Goal: Task Accomplishment & Management: Manage account settings

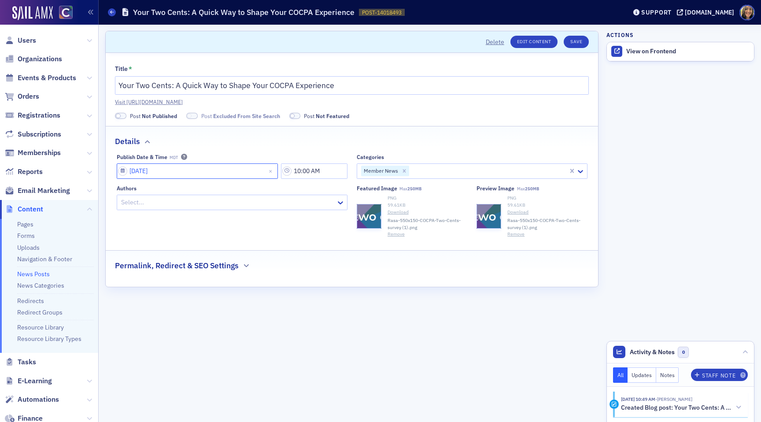
click at [210, 172] on input "09/05/2025" at bounding box center [197, 170] width 161 height 15
select select "8"
select select "2025"
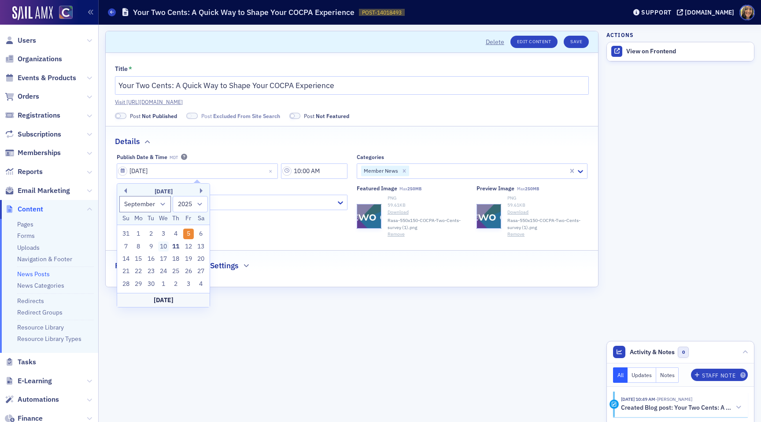
click at [165, 245] on div "10" at bounding box center [163, 246] width 11 height 11
type input "09/10/2025"
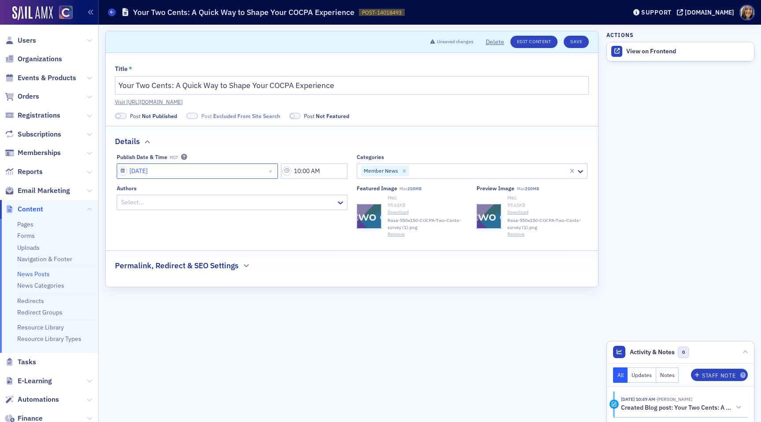
click at [152, 172] on input "09/10/2025" at bounding box center [197, 170] width 161 height 15
select select "8"
select select "2025"
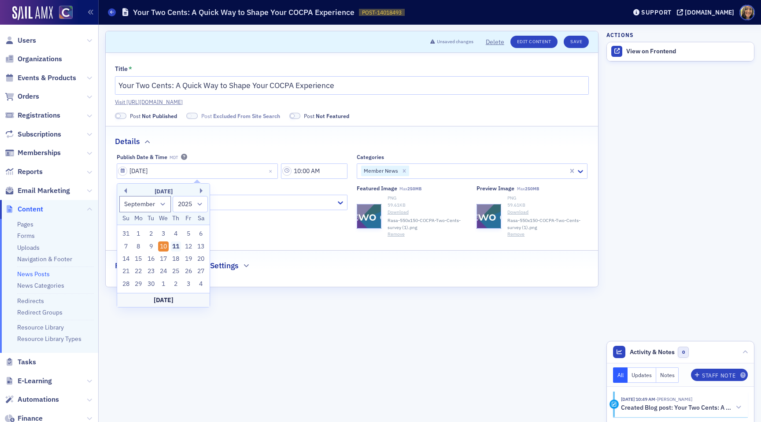
click at [174, 247] on div "11" at bounding box center [176, 246] width 11 height 11
type input "09/11/2025"
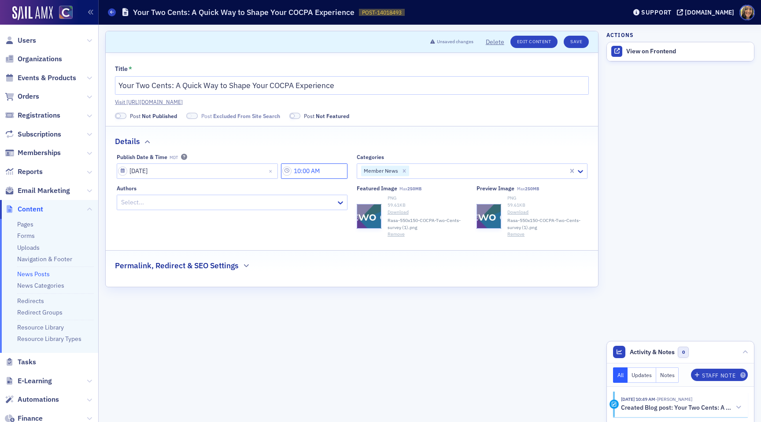
drag, startPoint x: 307, startPoint y: 171, endPoint x: 297, endPoint y: 171, distance: 10.1
click at [297, 171] on input "10:00 AM" at bounding box center [314, 170] width 67 height 15
type input "8:00 AM"
click at [324, 144] on div "Details" at bounding box center [352, 136] width 474 height 21
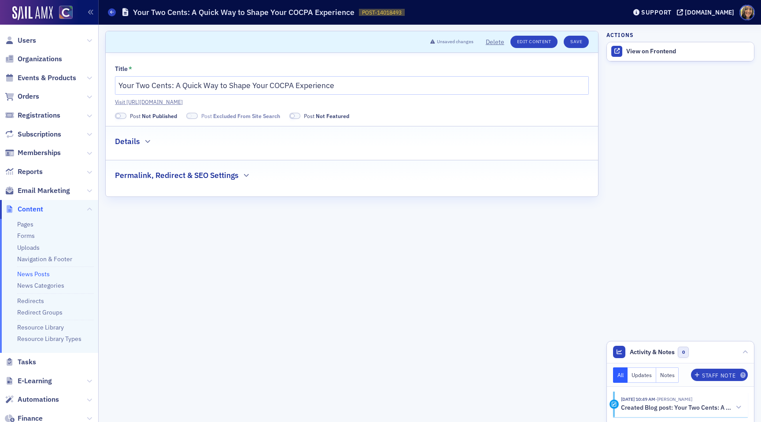
click at [120, 113] on span at bounding box center [120, 116] width 11 height 7
click at [181, 116] on span at bounding box center [179, 116] width 5 height 5
click at [144, 137] on div "Details" at bounding box center [352, 136] width 474 height 21
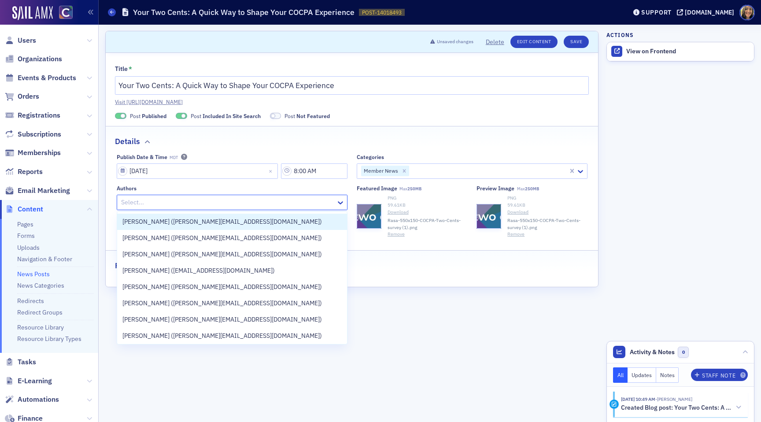
click at [251, 201] on div at bounding box center [227, 202] width 215 height 11
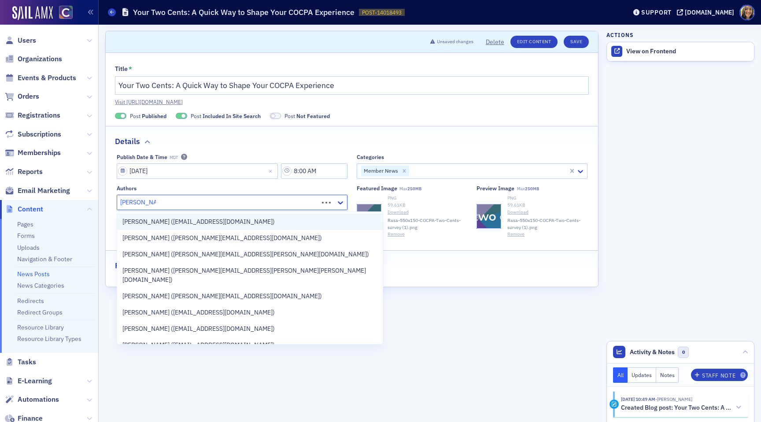
type input "tiffany carson"
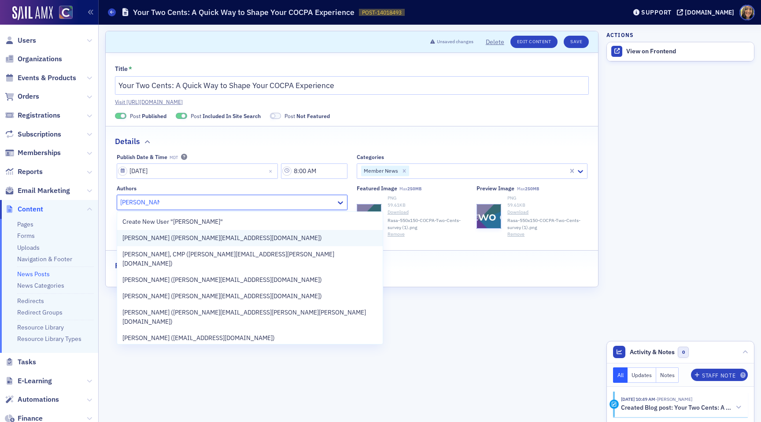
click at [165, 240] on span "Tiffany Carson (tiffany@cocpa.org)" at bounding box center [222, 237] width 200 height 9
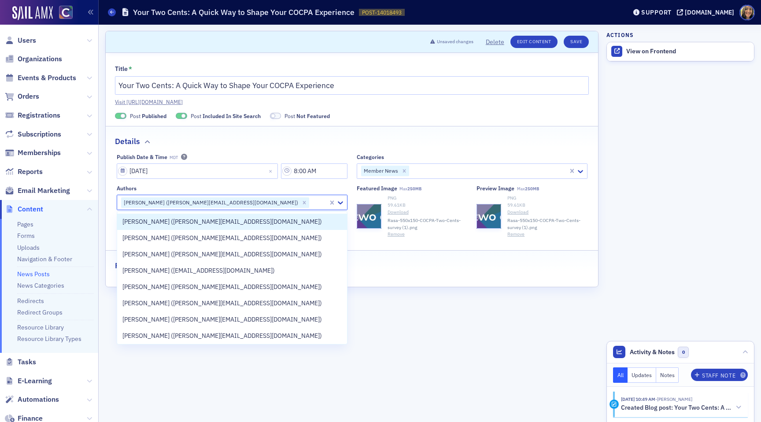
click at [247, 194] on div "Authors option Tiffany Carson (tiffany@cocpa.org), selected. Ruben Van Assche (…" at bounding box center [232, 211] width 231 height 53
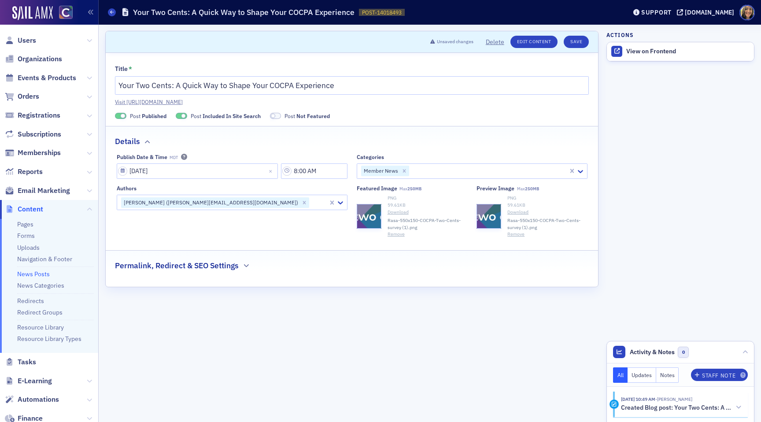
click at [199, 274] on fieldset "Permalink, Redirect & SEO Settings" at bounding box center [352, 262] width 492 height 24
click at [199, 270] on h2 "Permalink, Redirect & SEO Settings" at bounding box center [177, 265] width 124 height 11
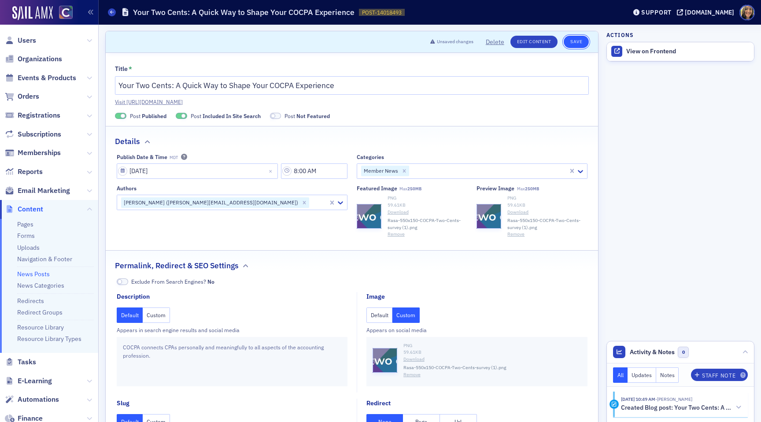
click at [579, 43] on button "Save" at bounding box center [576, 42] width 25 height 12
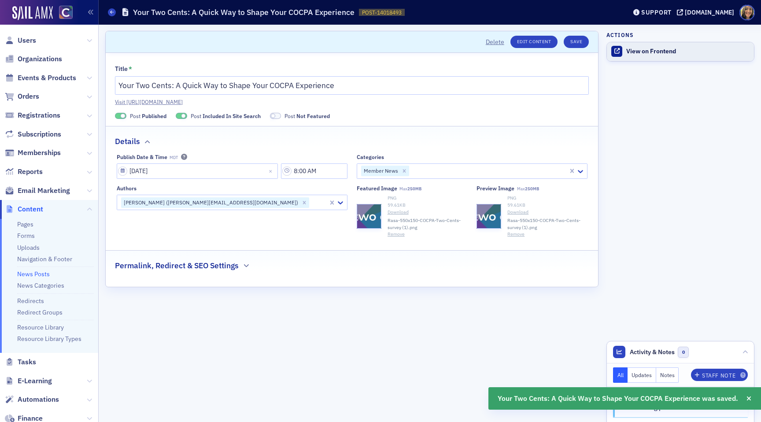
click at [647, 48] on div "View on Frontend" at bounding box center [687, 52] width 123 height 8
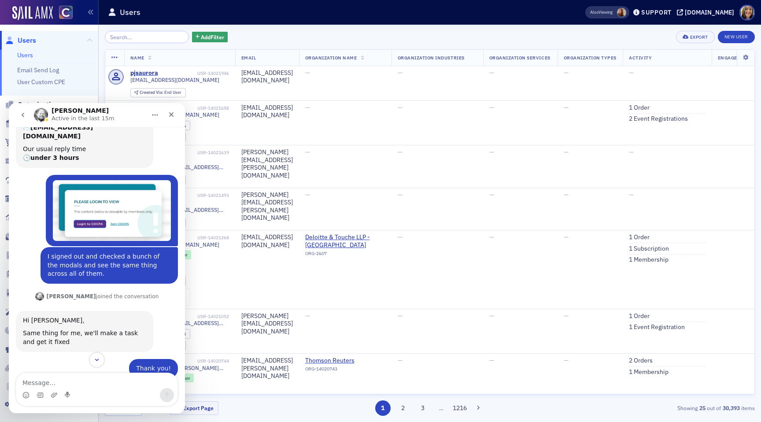
scroll to position [291, 0]
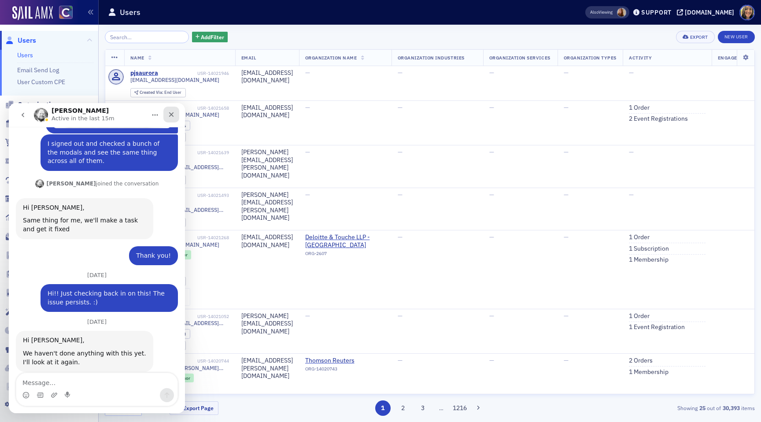
click at [172, 115] on icon "Close" at bounding box center [171, 114] width 5 height 5
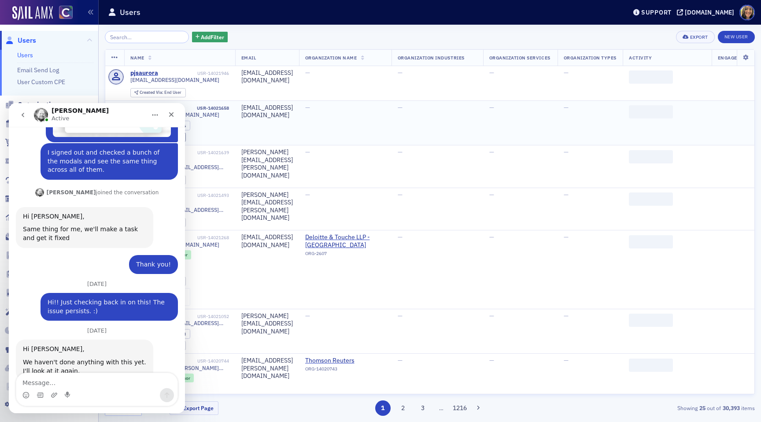
scroll to position [291, 0]
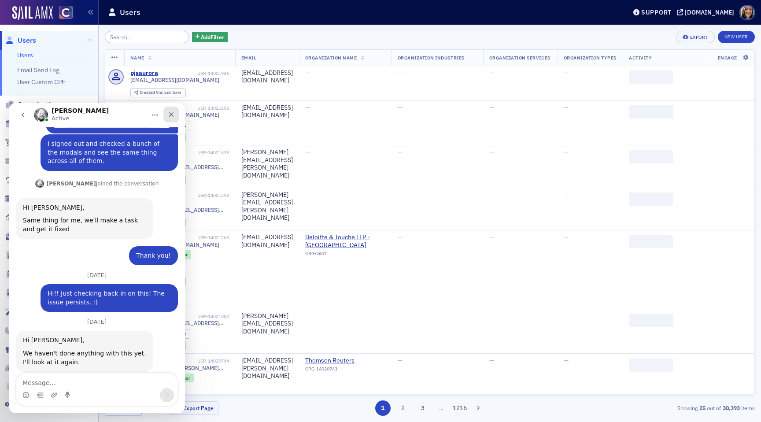
click at [170, 114] on icon "Close" at bounding box center [171, 114] width 5 height 5
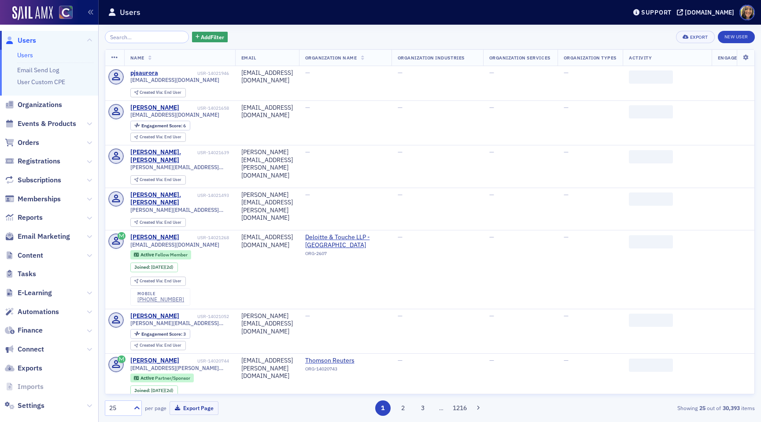
scroll to position [0, 0]
click at [139, 37] on input "search" at bounding box center [147, 37] width 84 height 12
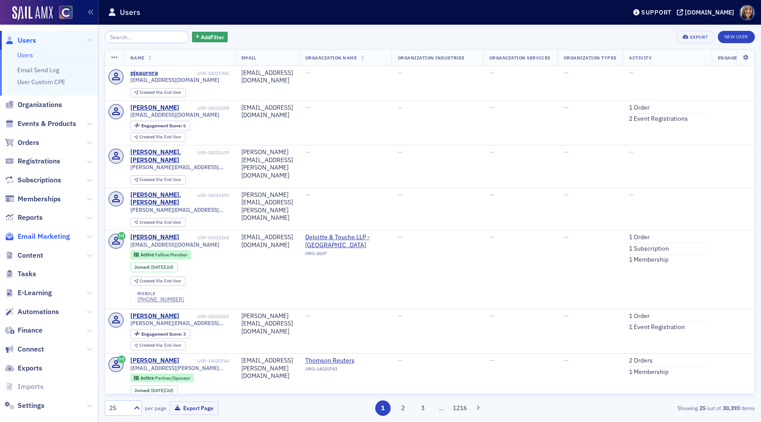
click at [37, 235] on span "Email Marketing" at bounding box center [44, 237] width 52 height 10
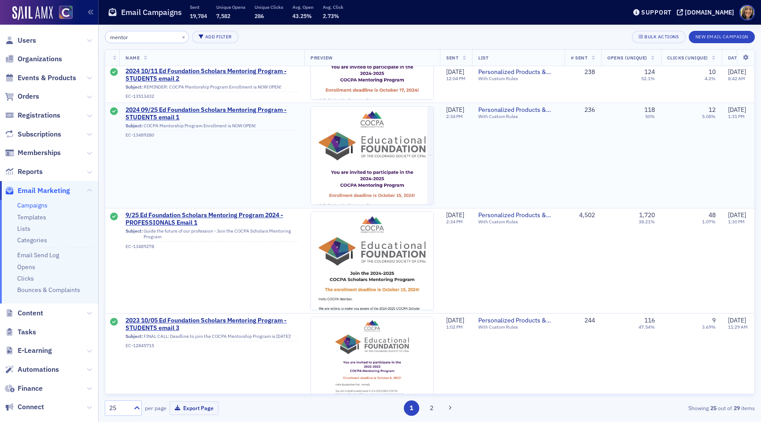
scroll to position [181, 0]
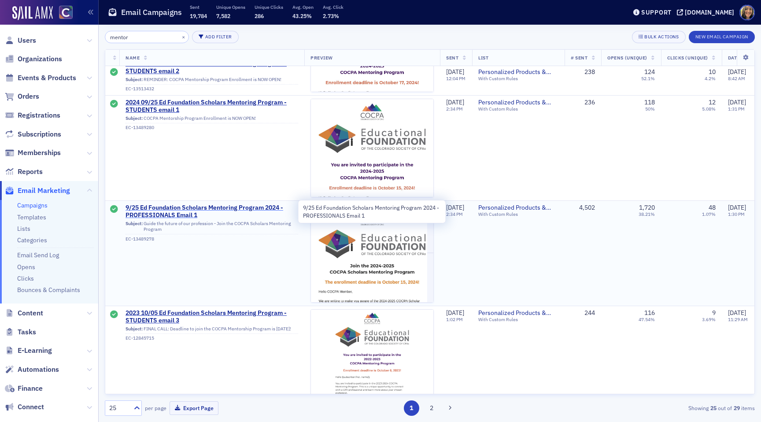
type input "mentor"
click at [199, 209] on span "9/25 Ed Foundation Scholars Mentoring Program 2024 - PROFESSIONALS Email 1" at bounding box center [212, 211] width 173 height 15
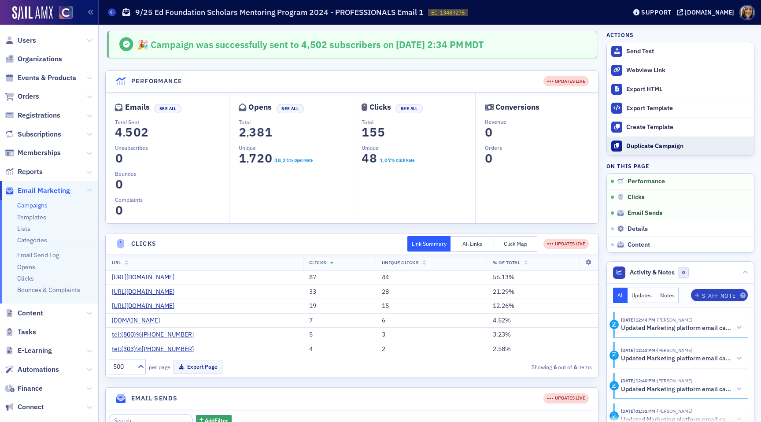
click at [676, 150] on button "Duplicate Campaign" at bounding box center [680, 146] width 147 height 19
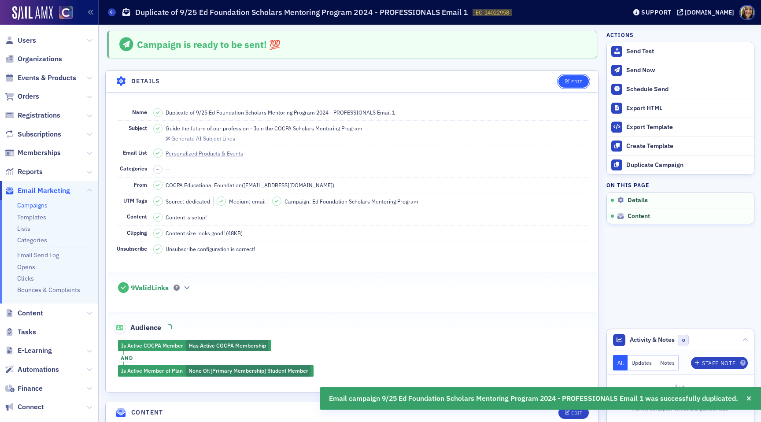
click at [572, 79] on div "Edit" at bounding box center [576, 81] width 11 height 5
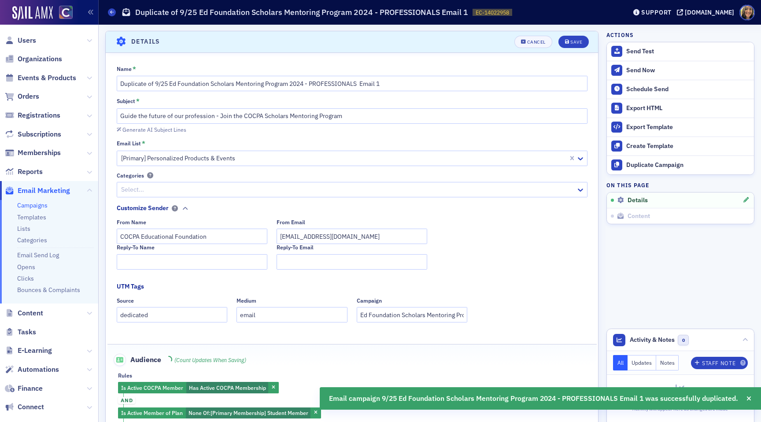
scroll to position [41, 0]
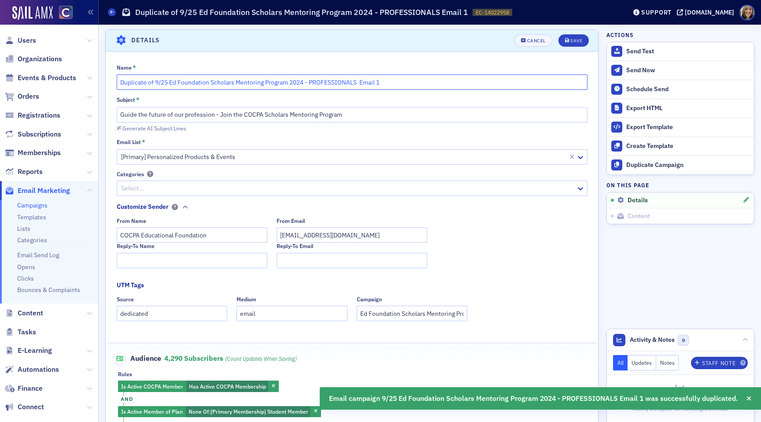
drag, startPoint x: 171, startPoint y: 84, endPoint x: 103, endPoint y: 81, distance: 68.7
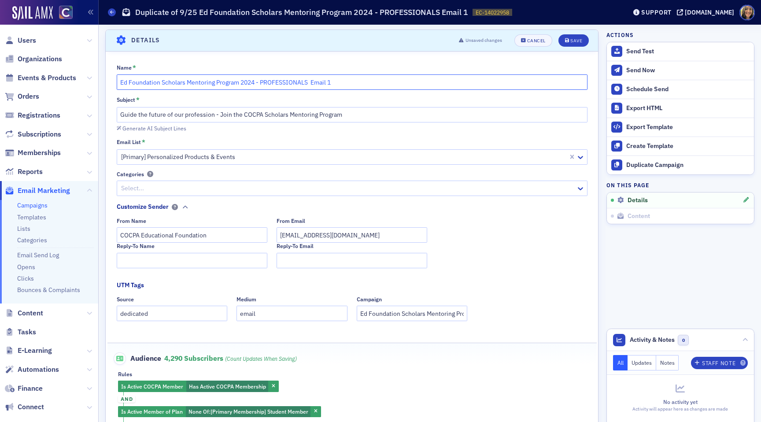
click at [252, 85] on input "Ed Foundation Scholars Mentoring Program 2024 - PROFESSIONALS Email 1" at bounding box center [352, 81] width 471 height 15
click at [330, 84] on input "Ed Foundation Scholars Mentoring Program 2025 - PROFESSIONALS Email 1" at bounding box center [352, 81] width 471 height 15
type input "Ed Foundation Scholars Mentoring Program 2025 - PROFESSIONALS Email 1"
click at [269, 115] on input "Guide the future of our profession - Join the COCPA Scholars Mentoring Program" at bounding box center [352, 114] width 471 height 15
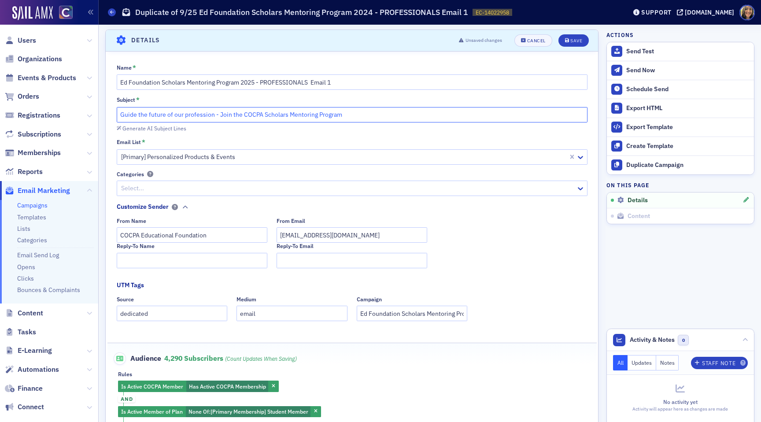
click at [269, 115] on input "Guide the future of our profession - Join the COCPA Scholars Mentoring Program" at bounding box center [352, 114] width 471 height 15
click at [353, 114] on input "Guide the future of our profession - Join the COCPA Scholars Mentoring Program" at bounding box center [352, 114] width 471 height 15
drag, startPoint x: 353, startPoint y: 114, endPoint x: 102, endPoint y: 76, distance: 254.3
click at [146, 81] on input "Ed Foundation Scholars Mentoring Program 2025 - PROFESSIONALS Email 1" at bounding box center [352, 81] width 471 height 15
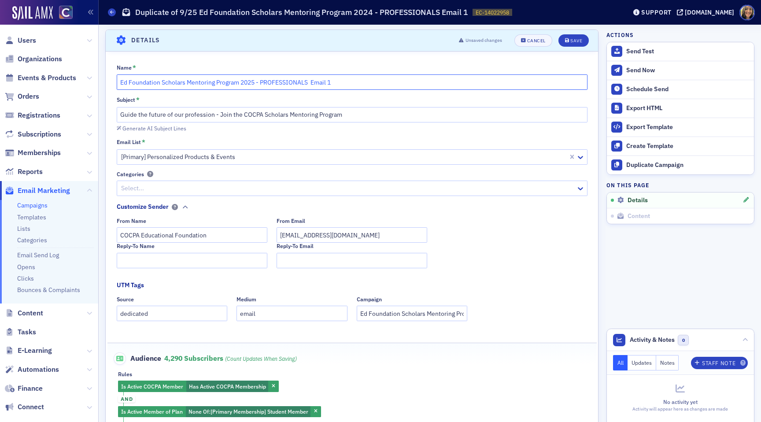
click at [146, 81] on input "Ed Foundation Scholars Mentoring Program 2025 - PROFESSIONALS Email 1" at bounding box center [352, 81] width 471 height 15
click at [318, 81] on input "Ed Foundation Scholars Mentoring Program 2025 - PROFESSIONALS Email 1" at bounding box center [352, 81] width 471 height 15
click at [229, 121] on input "Guide the future of our profession - Join the COCPA Scholars Mentoring Program" at bounding box center [352, 114] width 471 height 15
click at [211, 109] on input "Guide the future of our profession - Join the COCPA Scholars Mentoring Program" at bounding box center [352, 114] width 471 height 15
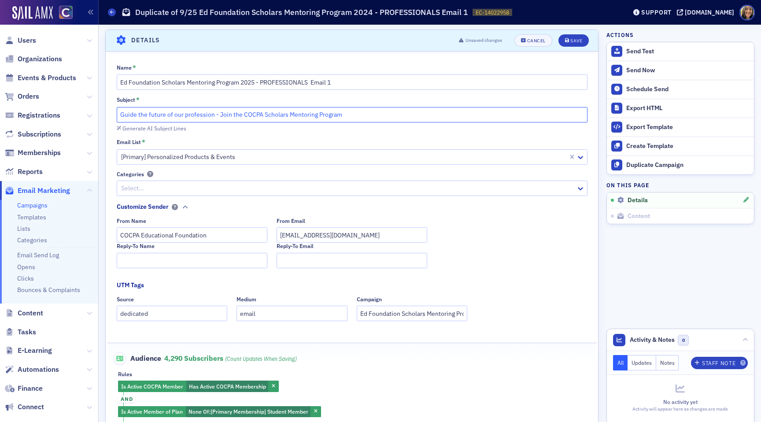
drag, startPoint x: 212, startPoint y: 116, endPoint x: 359, endPoint y: 123, distance: 147.7
click at [359, 123] on div "Subject * Guide the future of our profession - Join the COCPA Scholars Mentorin…" at bounding box center [352, 114] width 471 height 36
click at [359, 123] on div "Generate AI Subject Lines" at bounding box center [352, 127] width 471 height 9
click at [234, 107] on input "Guide the future of our profession - Join the COCPA Scholars Mentoring Program" at bounding box center [352, 114] width 471 height 15
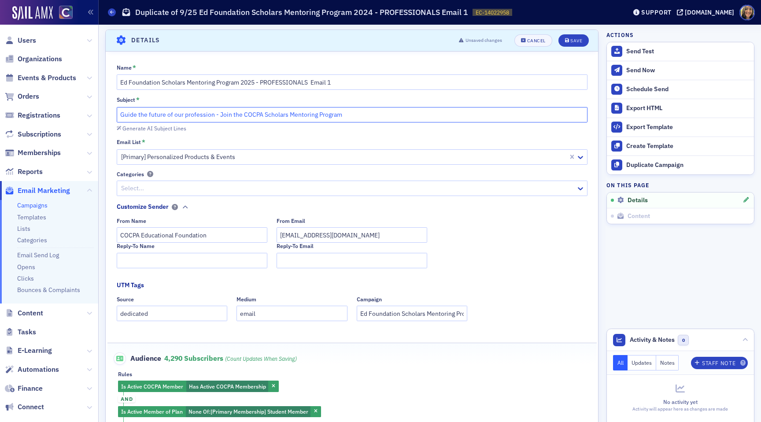
click at [234, 107] on input "Guide the future of our profession - Join the COCPA Scholars Mentoring Program" at bounding box center [352, 114] width 471 height 15
paste input "“Make a difference—mentor a student and support the next generation of CPAs.”"
drag, startPoint x: 124, startPoint y: 116, endPoint x: 115, endPoint y: 116, distance: 8.4
click at [115, 116] on div "Name * Ed Foundation Scholars Mentoring Program 2025 - PROFESSIONALS Email 1 Su…" at bounding box center [352, 248] width 492 height 369
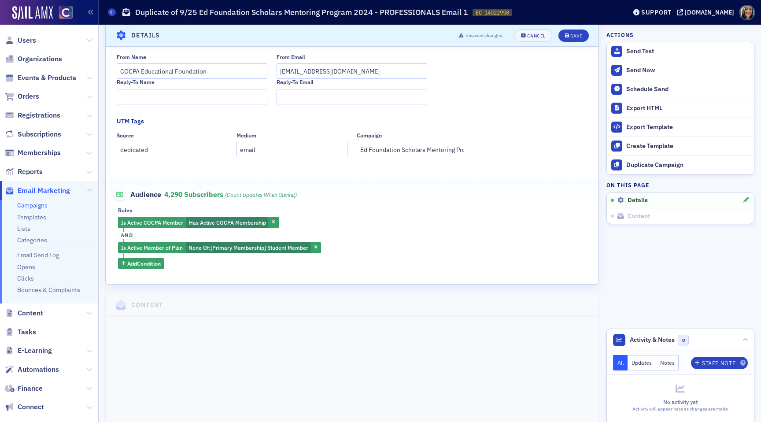
scroll to position [196, 0]
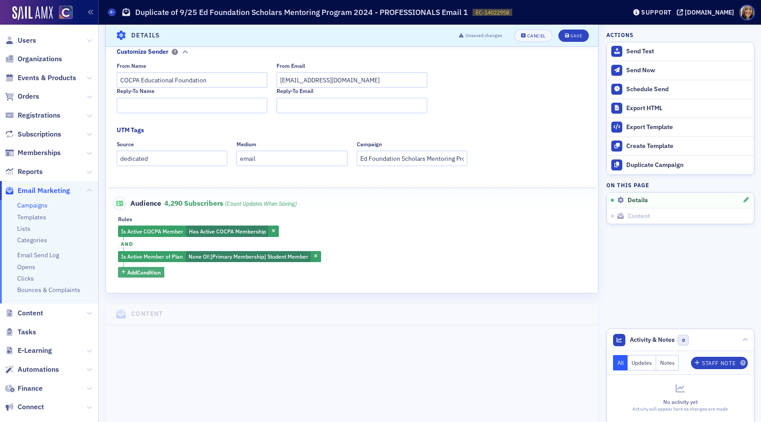
type input "Make a difference—mentor a student and support the next generation of CPAs."
click at [143, 270] on span "Add Condition" at bounding box center [143, 272] width 33 height 8
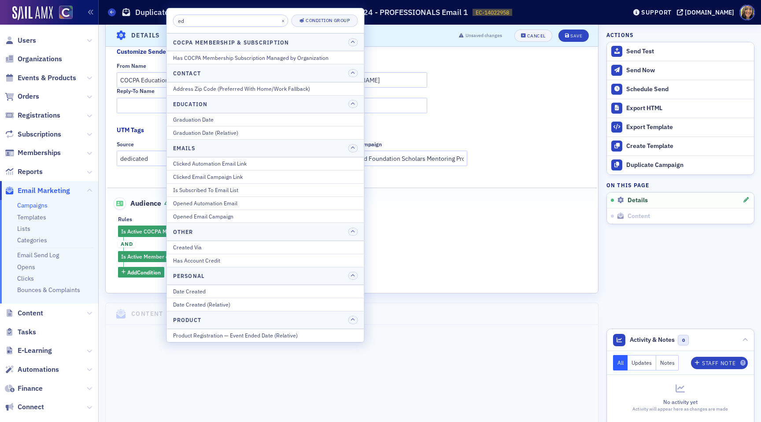
type input "e"
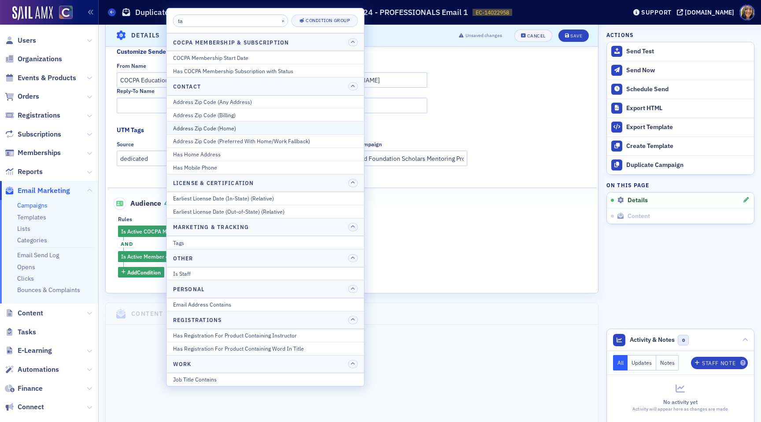
scroll to position [0, 0]
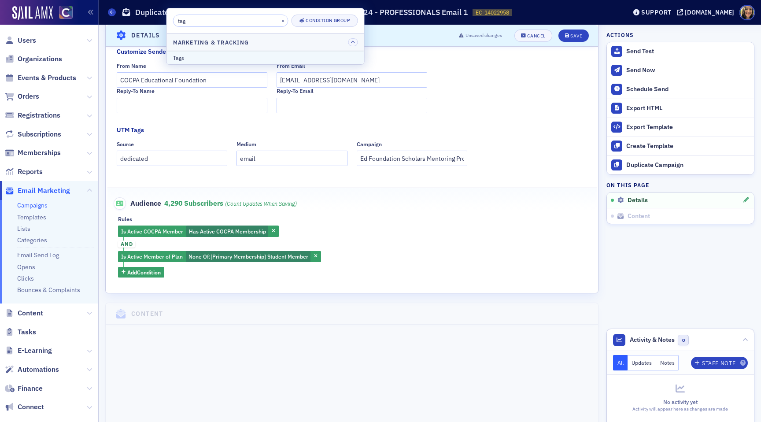
type input "tag"
click at [179, 55] on div "Tags" at bounding box center [265, 58] width 185 height 8
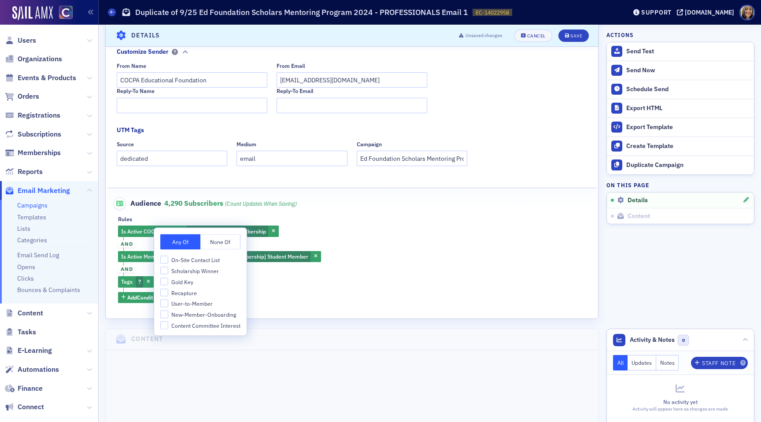
click at [211, 243] on button "None Of" at bounding box center [220, 241] width 40 height 15
click at [289, 289] on div "Is Active COCPA Member Has Active COCPA Membership and Is Active Member of Plan…" at bounding box center [352, 264] width 468 height 77
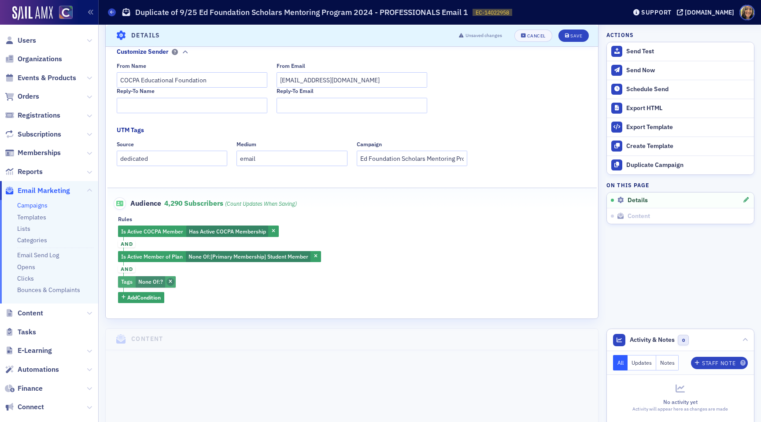
click at [171, 281] on icon "button" at bounding box center [171, 282] width 4 height 5
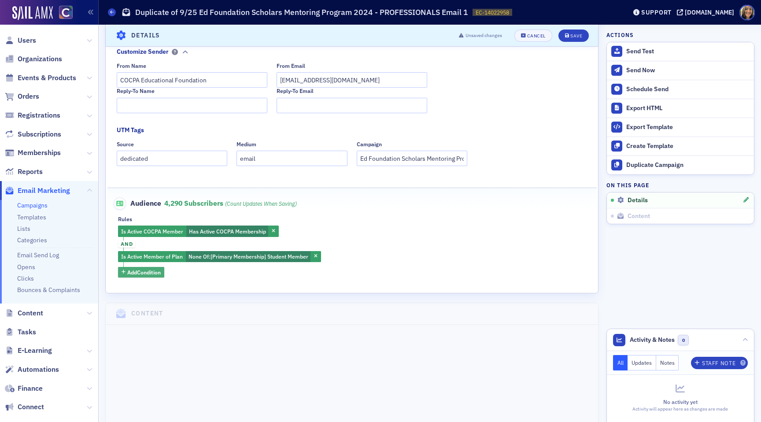
click at [139, 272] on span "Add Condition" at bounding box center [143, 272] width 33 height 8
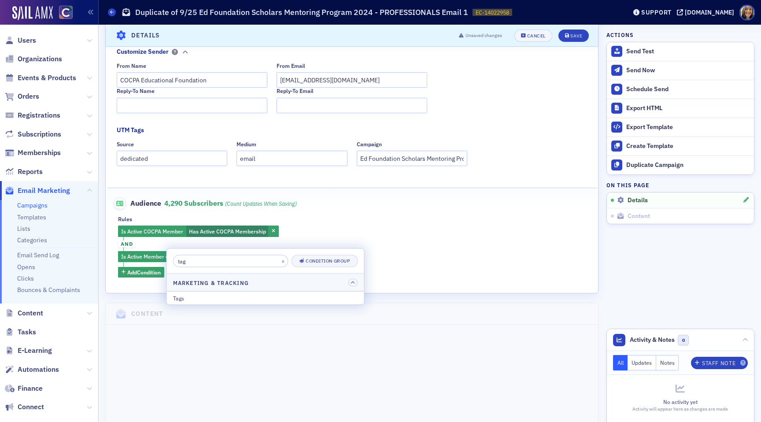
click at [194, 262] on input "tag" at bounding box center [230, 261] width 115 height 12
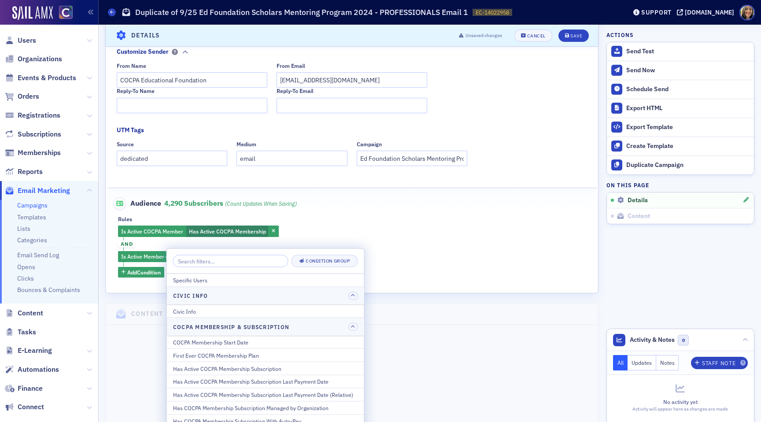
click at [426, 268] on div "Is Active COCPA Member Has Active COCPA Membership and Is Active Member of Plan…" at bounding box center [352, 252] width 468 height 52
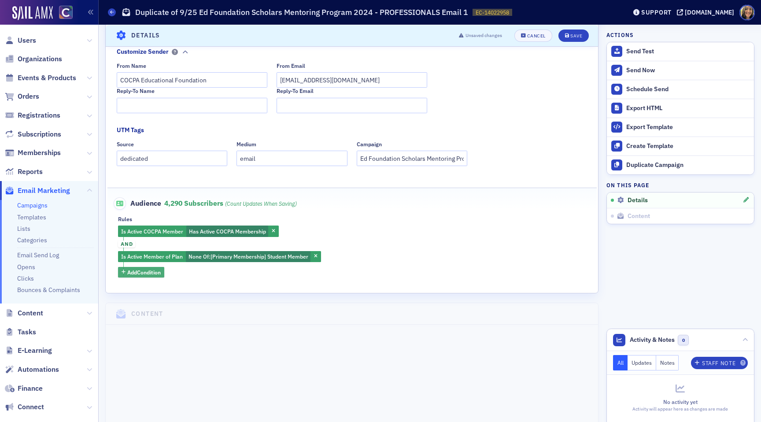
click at [152, 274] on span "Add Condition" at bounding box center [143, 272] width 33 height 8
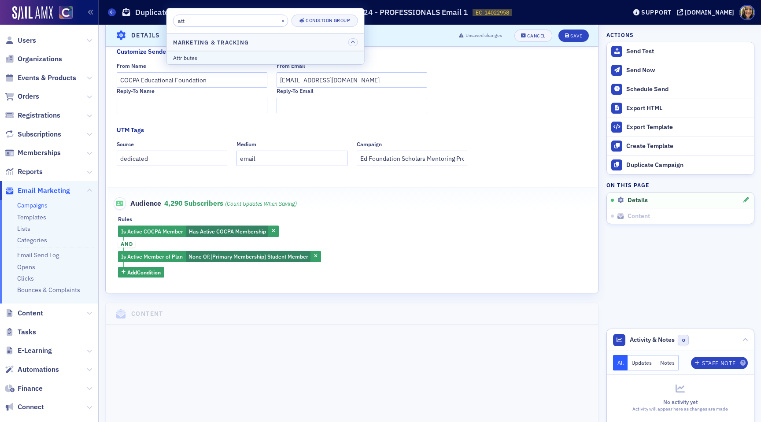
type input "att"
click at [193, 59] on div "Attributes" at bounding box center [265, 58] width 185 height 8
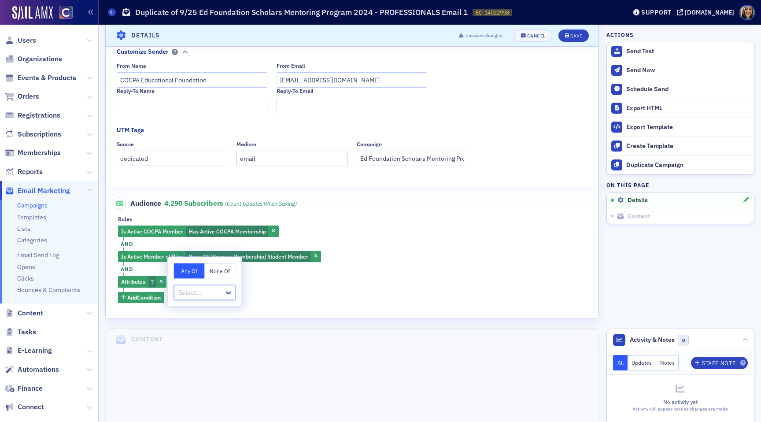
click at [220, 270] on button "None Of" at bounding box center [220, 270] width 31 height 15
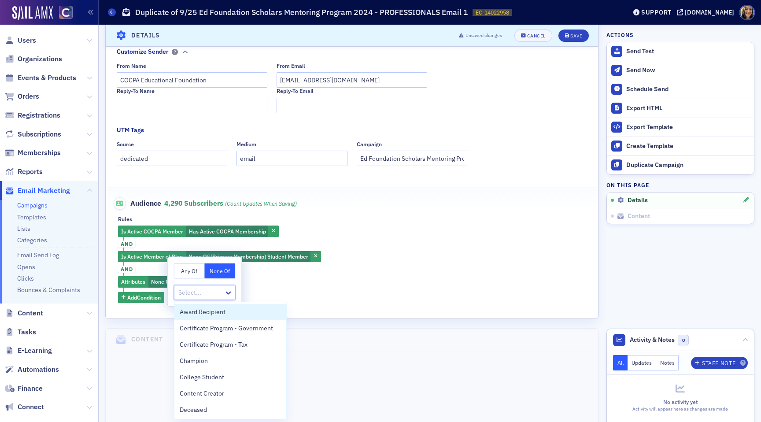
click at [205, 292] on div at bounding box center [201, 292] width 46 height 11
type input "ed"
click at [195, 328] on span "Educator" at bounding box center [192, 328] width 25 height 9
click at [318, 296] on div "Is Active COCPA Member Has Active COCPA Membership and Is Active Member of Plan…" at bounding box center [352, 264] width 468 height 77
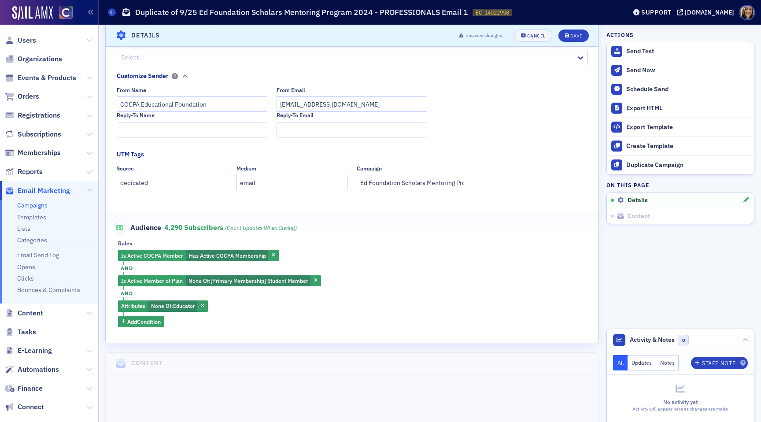
scroll to position [164, 0]
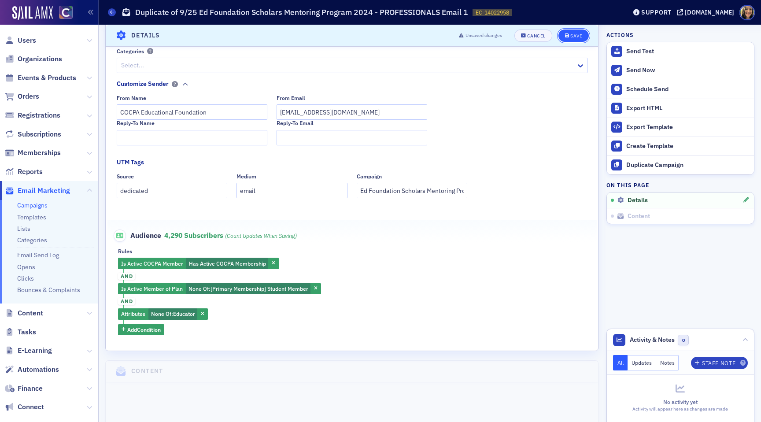
click at [574, 31] on button "Save" at bounding box center [573, 35] width 30 height 12
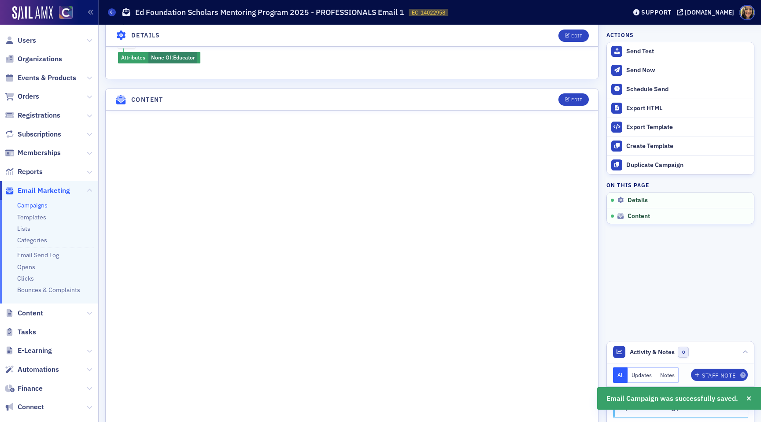
scroll to position [340, 0]
click at [565, 92] on button "Edit" at bounding box center [573, 97] width 30 height 12
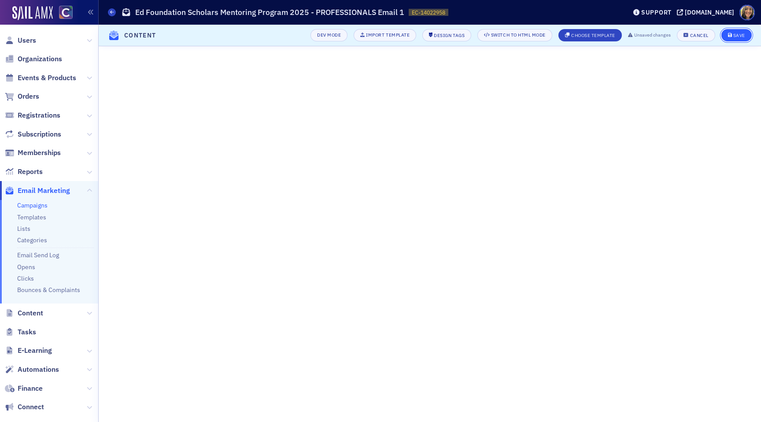
click at [731, 39] on button "Save" at bounding box center [736, 35] width 30 height 12
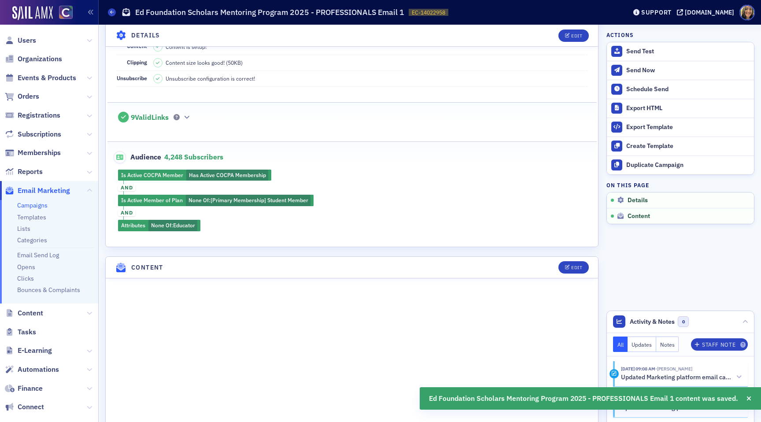
scroll to position [0, 0]
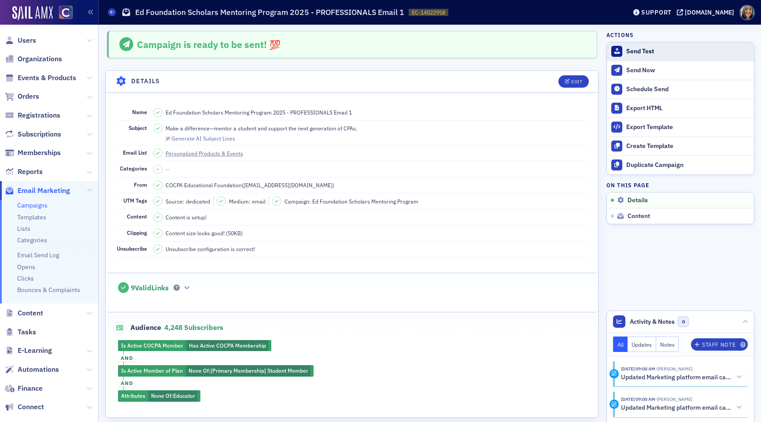
click at [646, 52] on div "Send Test" at bounding box center [687, 52] width 123 height 8
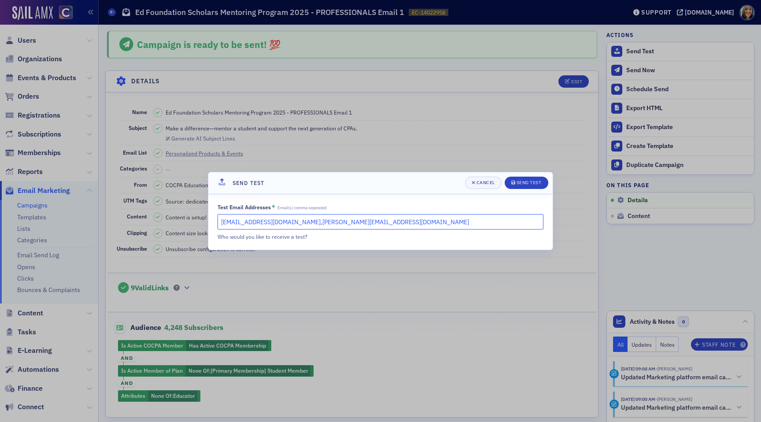
click at [356, 217] on input "lauren@blueoceanideas.com,cheryl@cocpa.org" at bounding box center [381, 221] width 326 height 15
type input "lindsay@cocpa.org, stacy@cocpa.org"
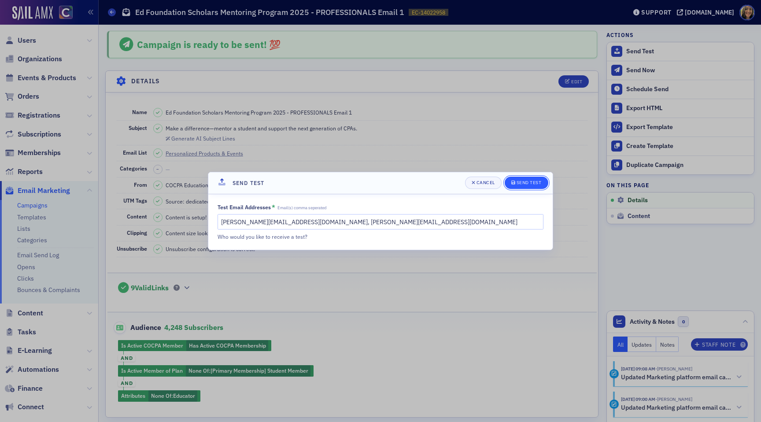
click at [537, 187] on button "Send Test" at bounding box center [527, 183] width 44 height 12
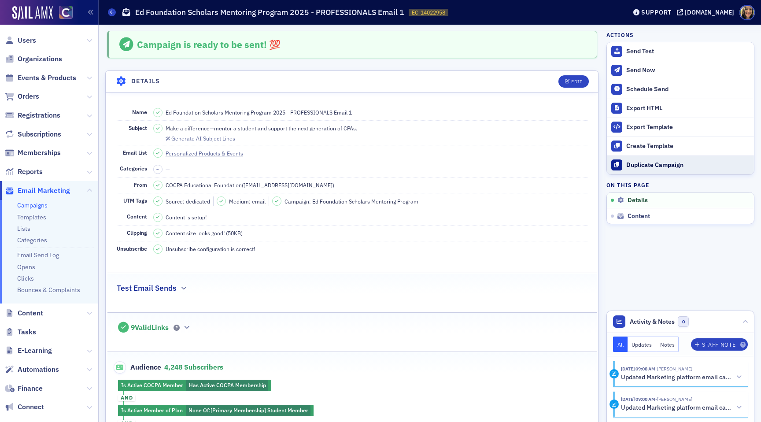
click at [641, 163] on div "Duplicate Campaign" at bounding box center [687, 165] width 123 height 8
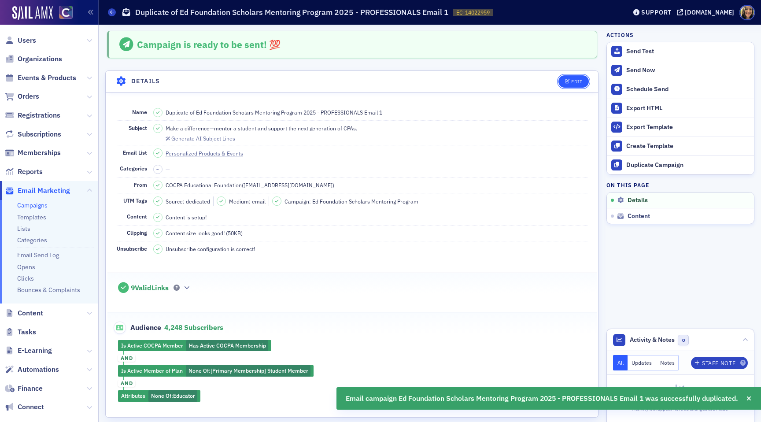
click at [565, 80] on button "Edit" at bounding box center [573, 81] width 30 height 12
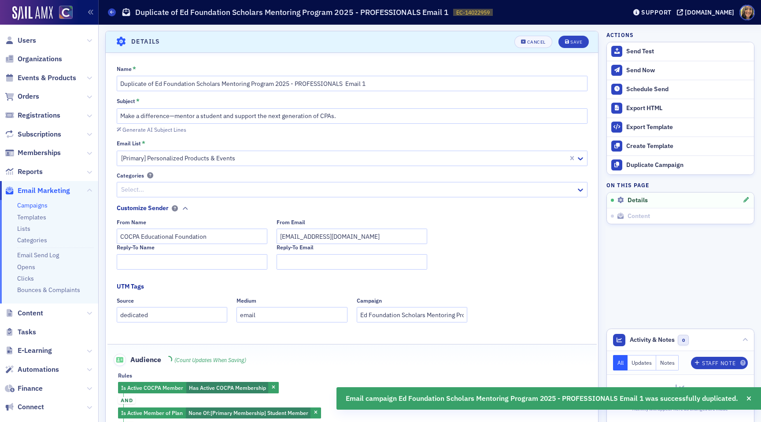
scroll to position [41, 0]
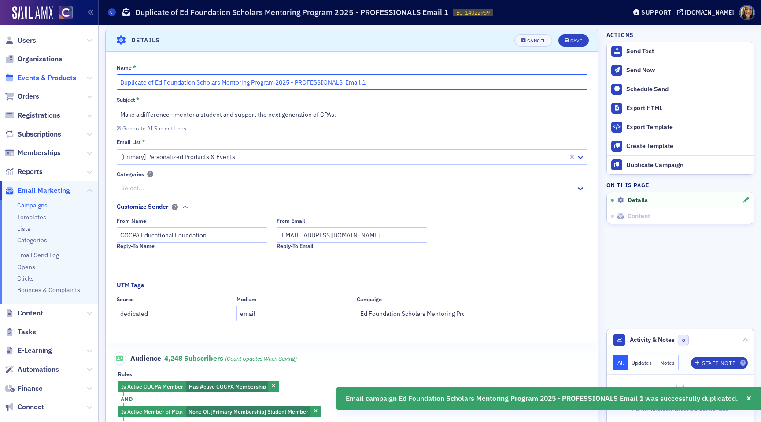
drag, startPoint x: 155, startPoint y: 82, endPoint x: 68, endPoint y: 81, distance: 87.2
click at [70, 82] on div "Users Organizations Events & Products Orders Registrations Subscriptions Member…" at bounding box center [380, 211] width 761 height 422
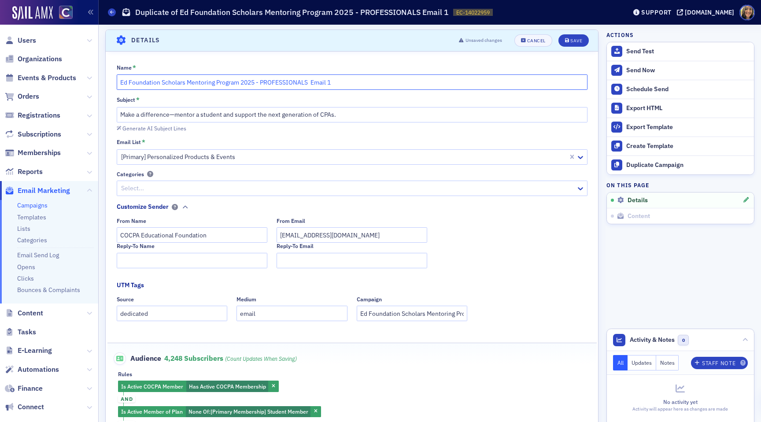
drag, startPoint x: 309, startPoint y: 83, endPoint x: 261, endPoint y: 83, distance: 47.6
click at [261, 83] on input "Ed Foundation Scholars Mentoring Program 2025 - PROFESSIONALS Email 1" at bounding box center [352, 81] width 471 height 15
type input "Ed Foundation Scholars Mentoring Program 2025 - Students Email 1"
click at [284, 118] on input "Make a difference—mentor a student and support the next generation of CPAs." at bounding box center [352, 114] width 471 height 15
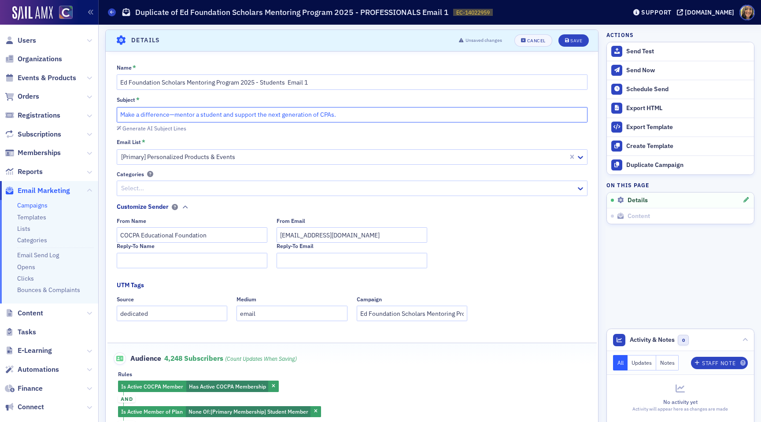
click at [284, 118] on input "Make a difference—mentor a student and support the next generation of CPAs." at bounding box center [352, 114] width 471 height 15
paste input "Enroll to connect with a CPA mentor who can help guide your career path"
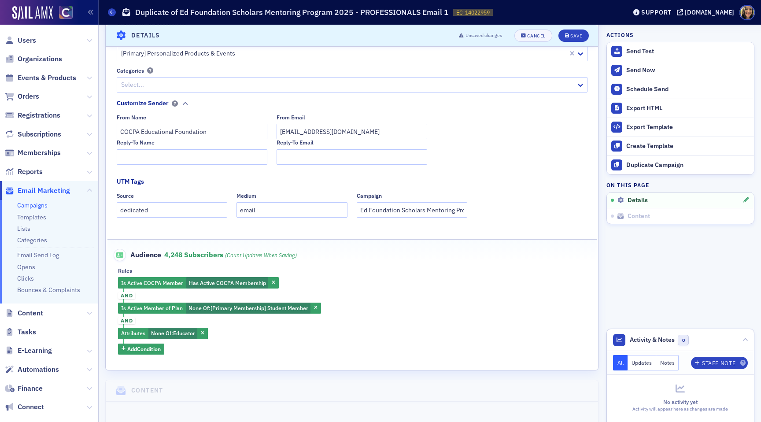
scroll to position [151, 0]
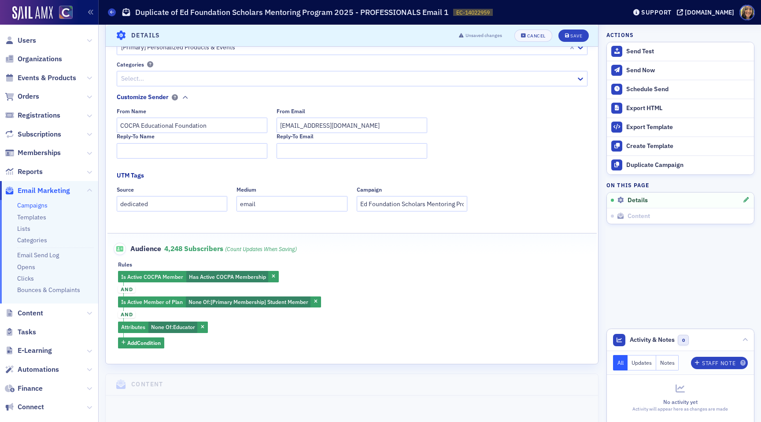
type input "Enroll to connect with a CPA mentor who can help guide your career path."
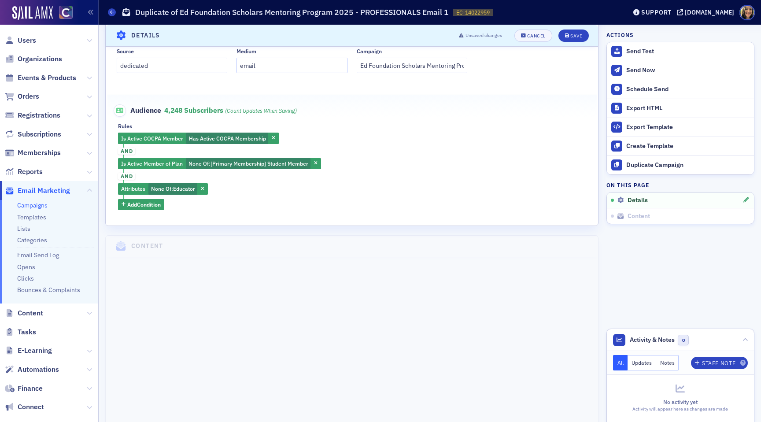
scroll to position [304, 0]
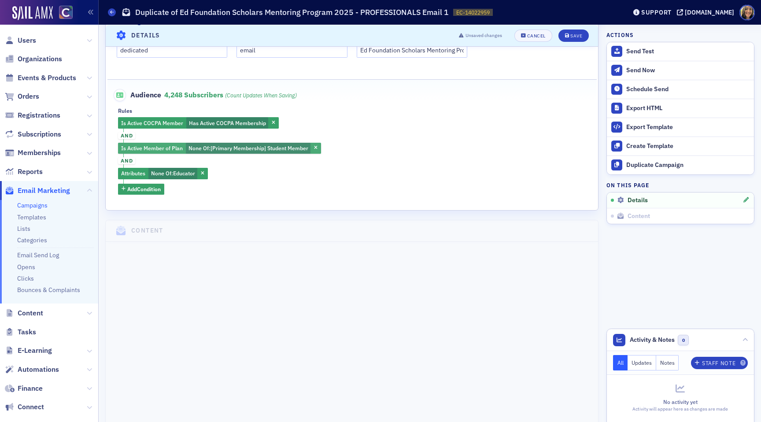
click at [295, 148] on span "[Primary Membership] Student Member" at bounding box center [260, 147] width 98 height 7
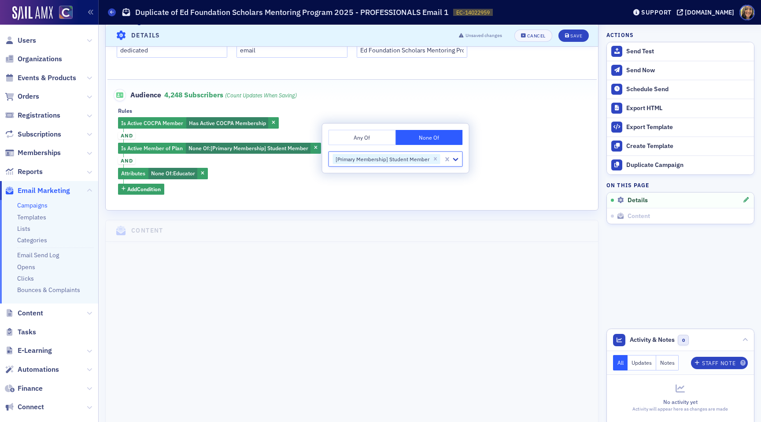
click at [346, 137] on button "Any Of" at bounding box center [362, 137] width 67 height 15
click at [383, 197] on fieldset "Audience 4,248 Subscribers (count updates when saving) Rules Is Active COCPA Me…" at bounding box center [351, 138] width 489 height 118
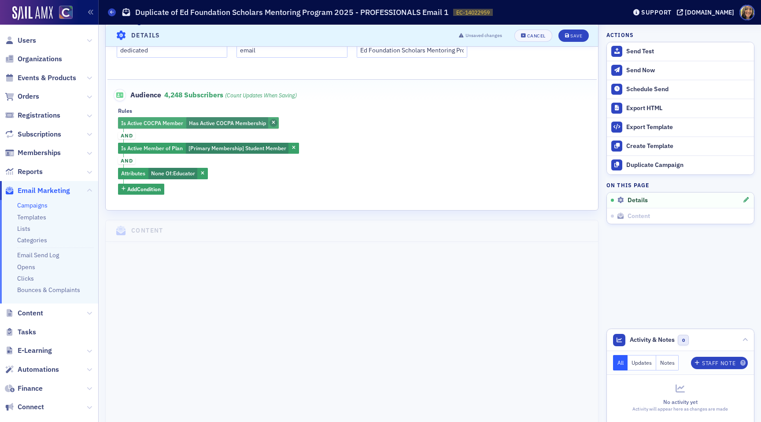
click at [274, 122] on icon "button" at bounding box center [274, 123] width 4 height 5
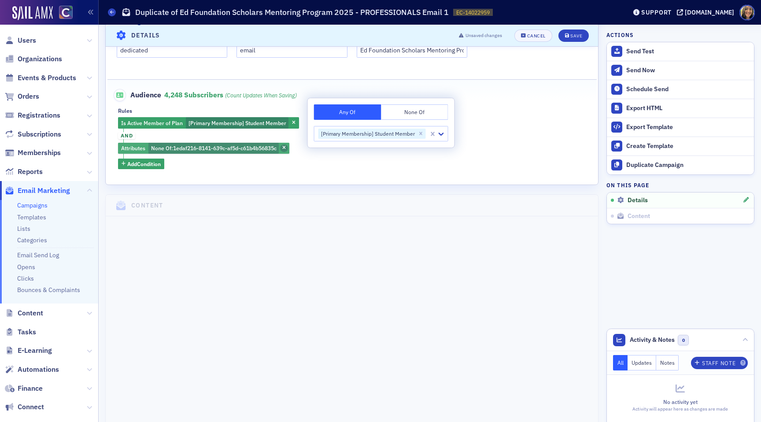
click at [286, 150] on icon "button" at bounding box center [284, 148] width 4 height 5
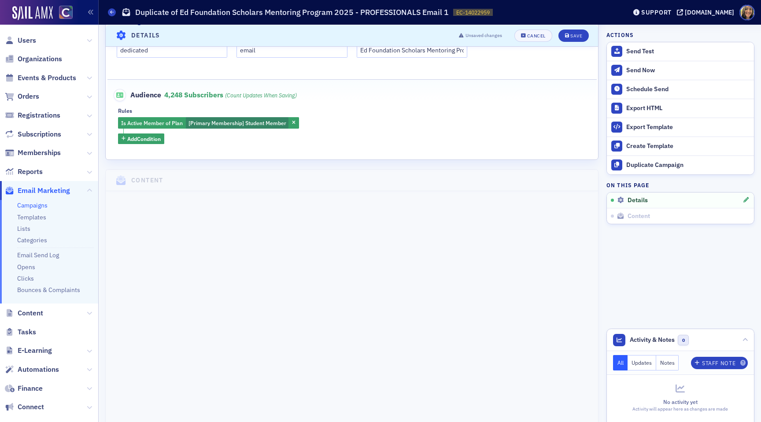
click at [325, 147] on fieldset "Audience 4,248 Subscribers (count updates when saving) Rules Is Active Member o…" at bounding box center [351, 113] width 489 height 68
click at [577, 41] on button "Save" at bounding box center [573, 35] width 30 height 12
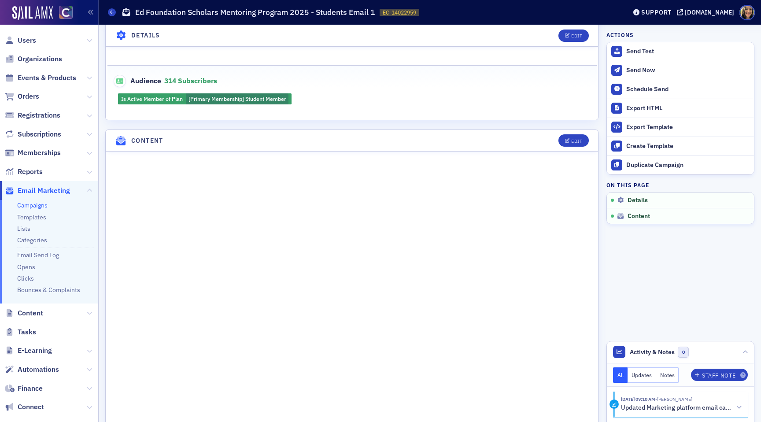
scroll to position [260, 0]
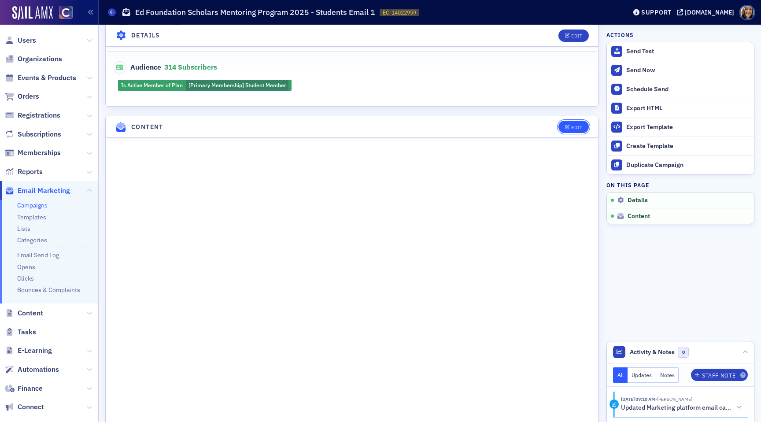
click at [566, 123] on button "Edit" at bounding box center [573, 127] width 30 height 12
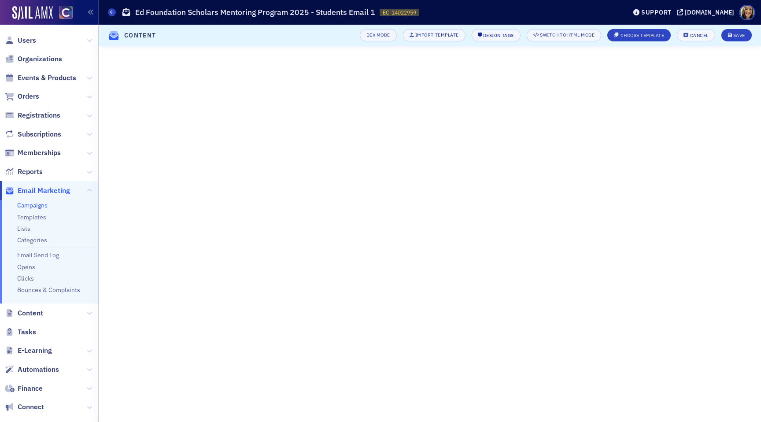
scroll to position [0, 0]
click at [741, 34] on div "Save" at bounding box center [739, 35] width 12 height 5
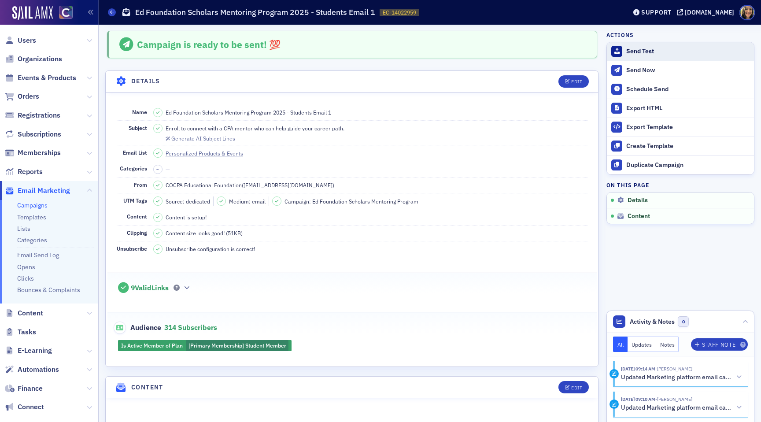
click at [636, 52] on div "Send Test" at bounding box center [687, 52] width 123 height 8
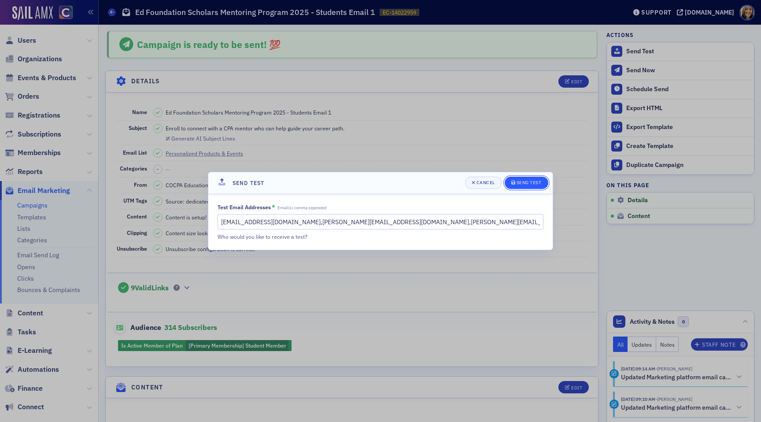
click at [539, 184] on div "Send Test" at bounding box center [529, 182] width 25 height 5
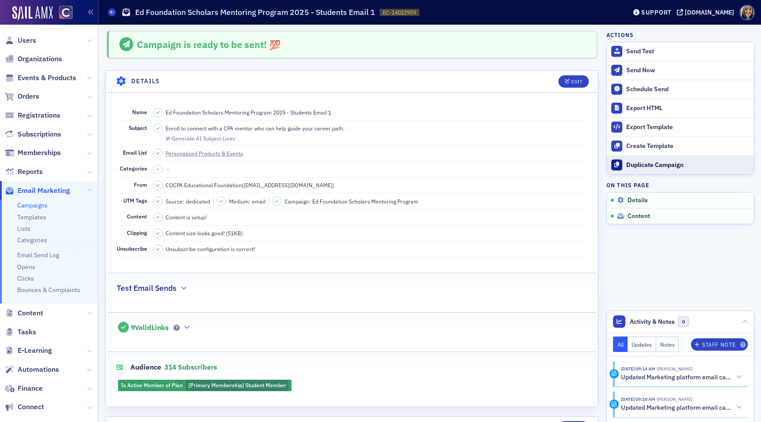
click at [647, 164] on div "Duplicate Campaign" at bounding box center [687, 165] width 123 height 8
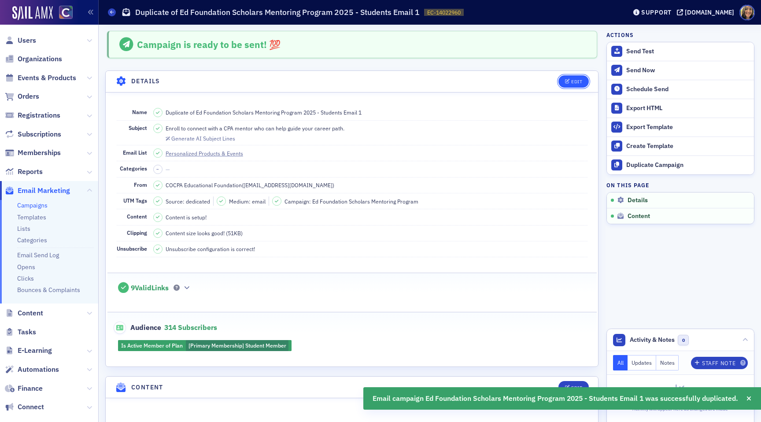
click at [574, 87] on button "Edit" at bounding box center [573, 81] width 30 height 12
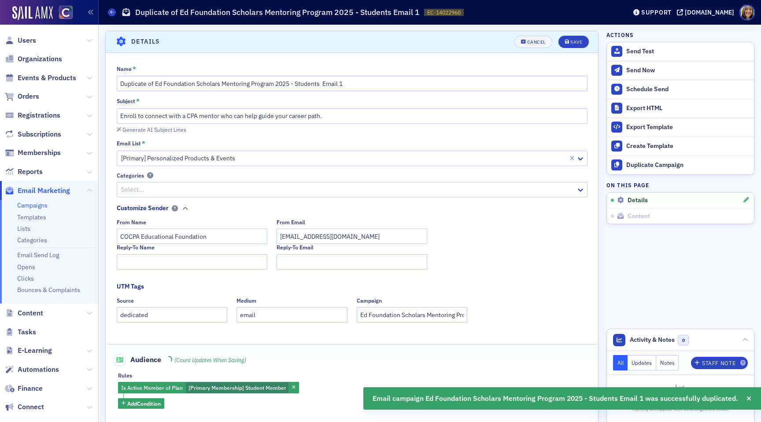
scroll to position [41, 0]
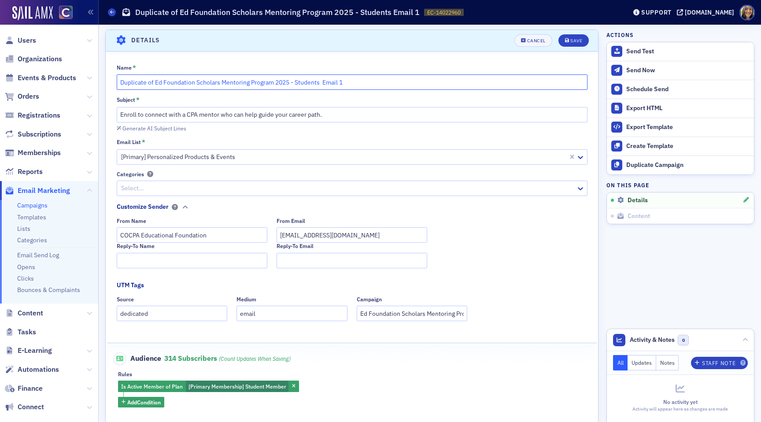
drag, startPoint x: 152, startPoint y: 81, endPoint x: 97, endPoint y: 81, distance: 54.2
click at [97, 81] on div "Users Organizations Events & Products Orders Registrations Subscriptions Member…" at bounding box center [380, 211] width 761 height 422
drag, startPoint x: 285, startPoint y: 84, endPoint x: 263, endPoint y: 83, distance: 21.6
click at [263, 83] on input "Ed Foundation Scholars Mentoring Program 2025 - Students Email 1" at bounding box center [352, 81] width 471 height 15
type input "Ed Foundation Scholars Mentoring Program 2025 - Educators Email 1"
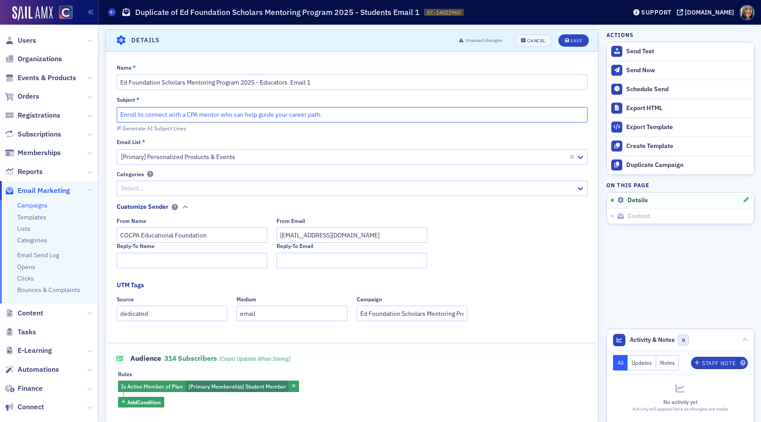
click at [245, 109] on input "Enroll to connect with a CPA mentor who can help guide your career path." at bounding box center [352, 114] width 471 height 15
paste input "Help your students access valuable mentoring opportunities—share this program"
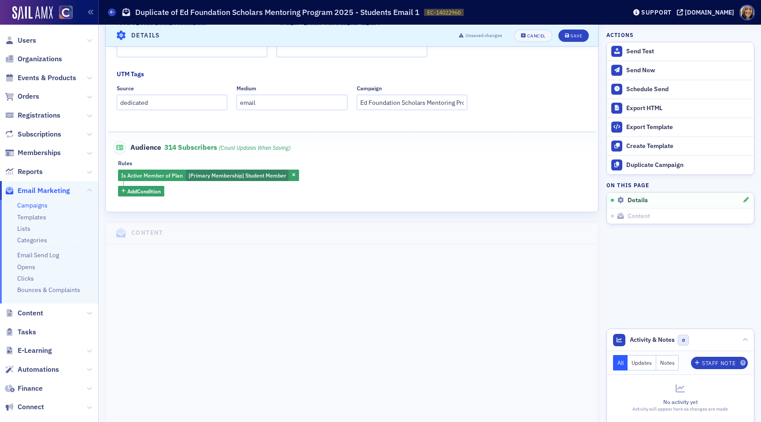
scroll to position [259, 0]
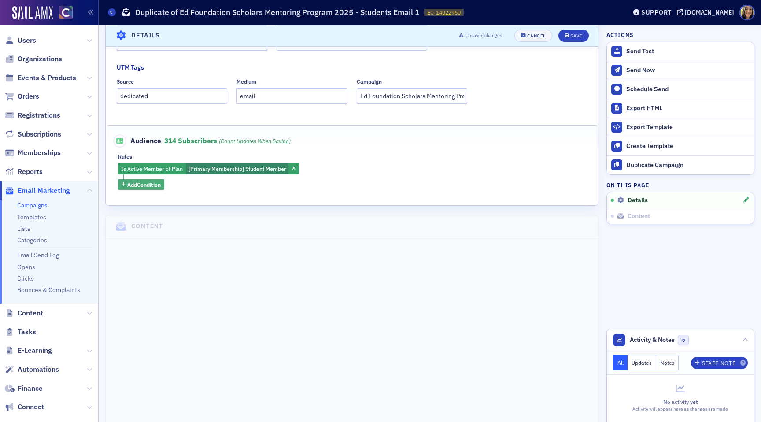
type input "Help your students access valuable mentoring opportunities—share this program."
click at [154, 185] on span "Add Condition" at bounding box center [143, 185] width 33 height 8
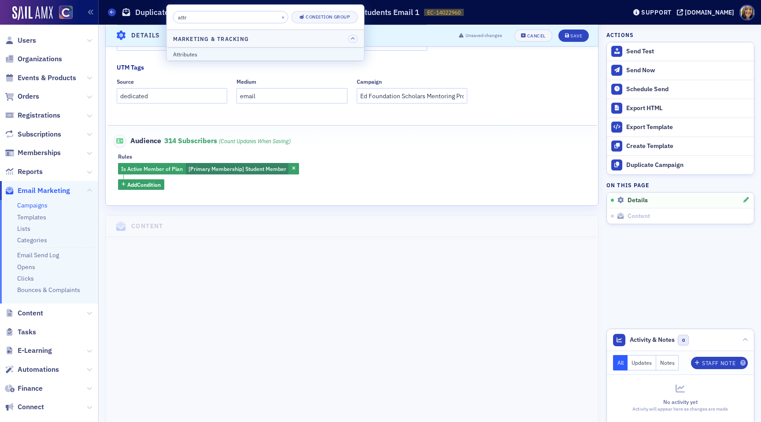
type input "attr"
click at [197, 52] on div "Attributes" at bounding box center [265, 54] width 185 height 8
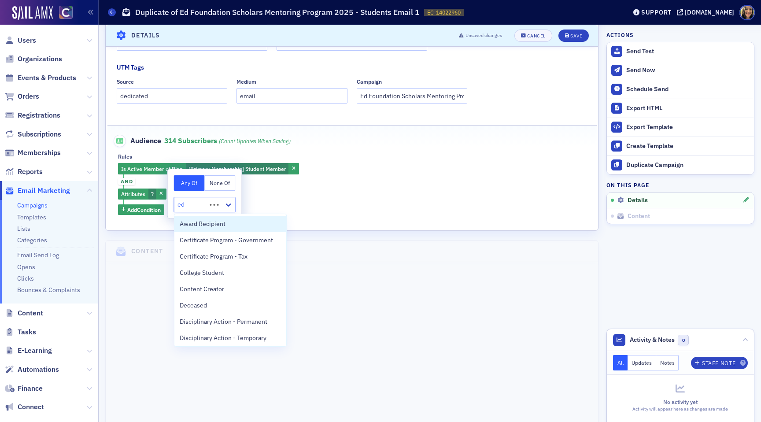
type input "edu"
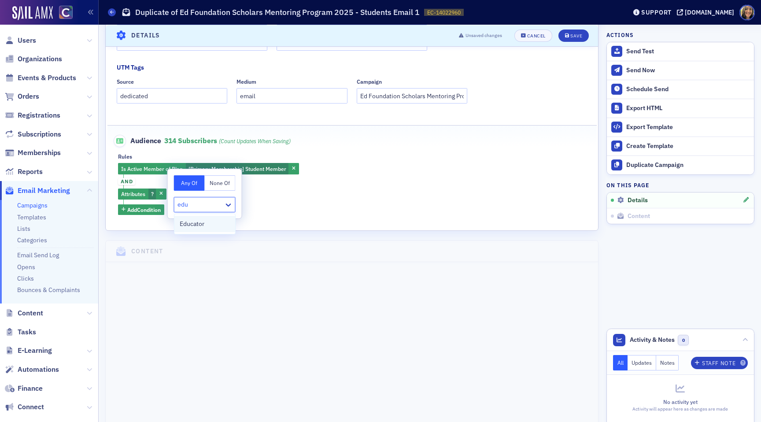
click at [203, 228] on span "Educator" at bounding box center [192, 223] width 25 height 9
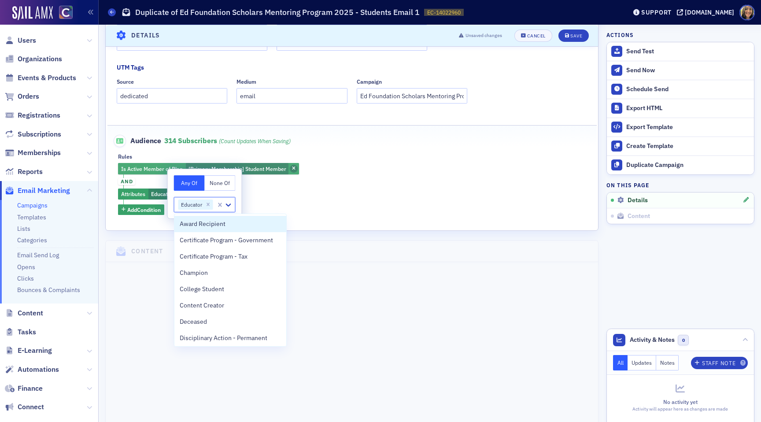
click at [292, 169] on icon "button" at bounding box center [294, 168] width 4 height 5
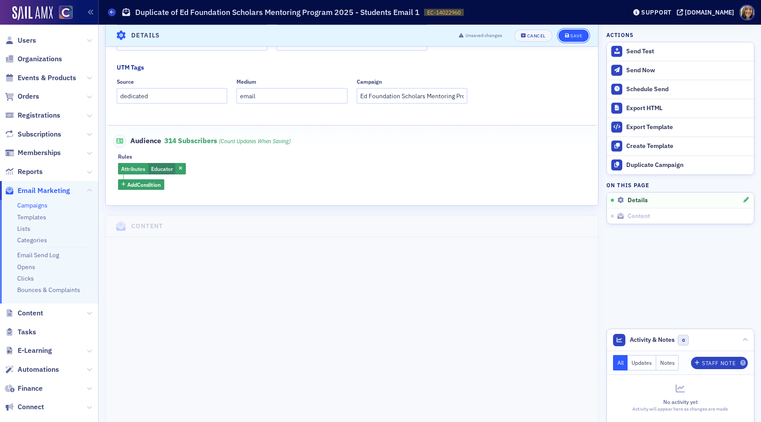
click at [575, 31] on button "Save" at bounding box center [573, 35] width 30 height 12
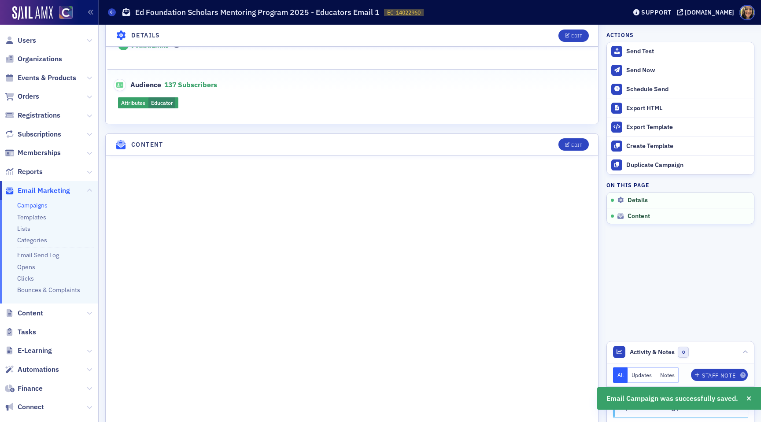
scroll to position [259, 0]
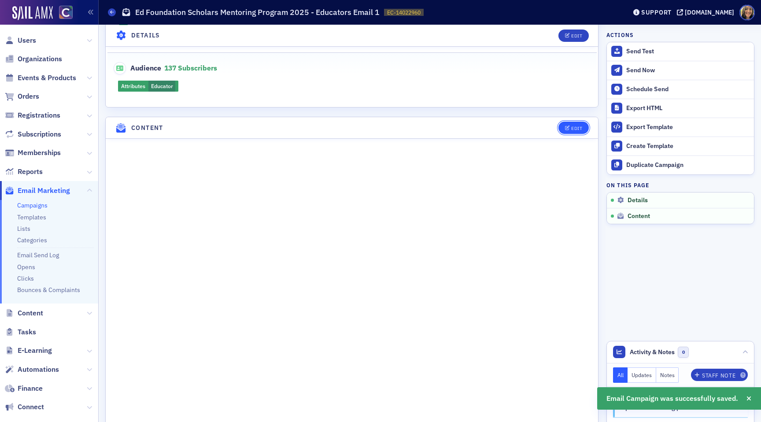
click at [576, 126] on div "Edit" at bounding box center [576, 128] width 11 height 5
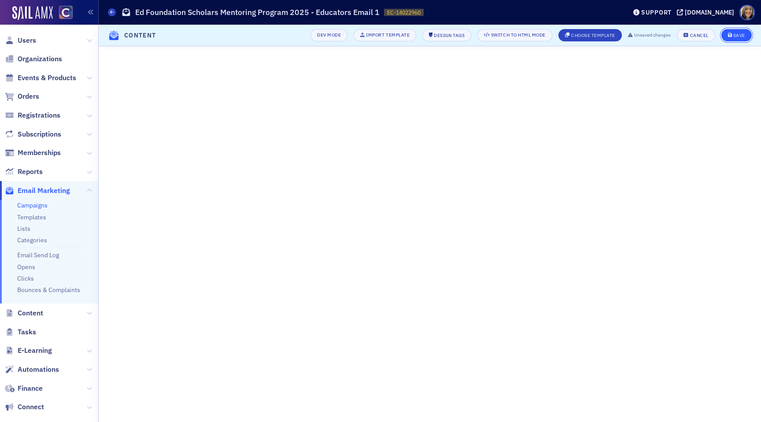
click at [740, 33] on div "Save" at bounding box center [739, 35] width 12 height 5
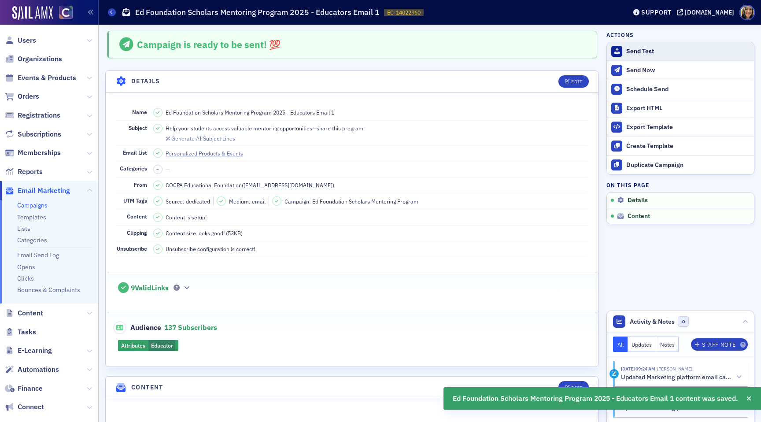
click at [647, 52] on div "Send Test" at bounding box center [687, 52] width 123 height 8
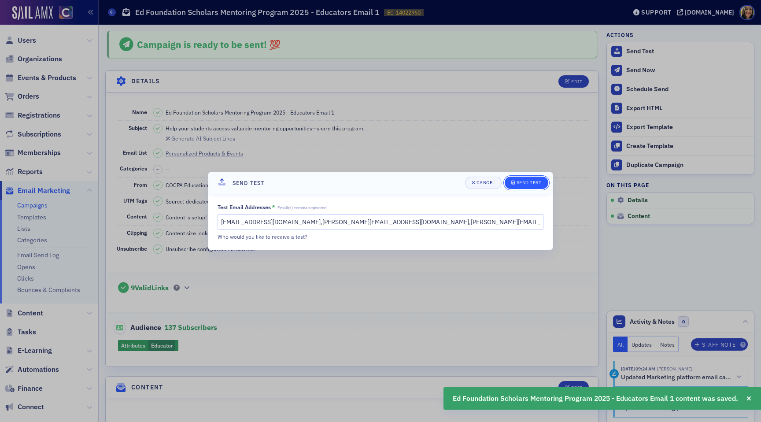
click at [525, 177] on button "Send Test" at bounding box center [527, 183] width 44 height 12
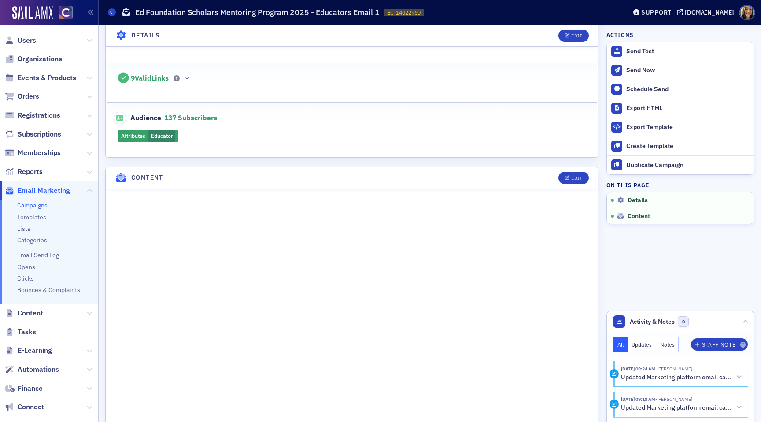
scroll to position [245, 0]
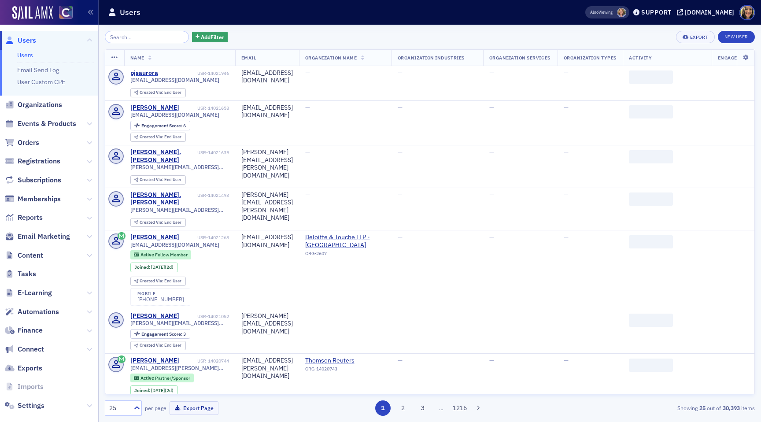
click at [54, 231] on span "Email Marketing" at bounding box center [49, 236] width 98 height 19
click at [53, 233] on span "Email Marketing" at bounding box center [44, 237] width 52 height 10
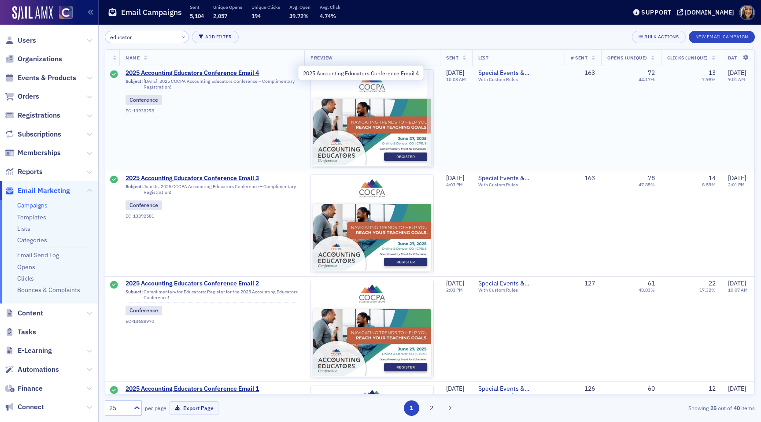
type input "educator"
click at [216, 72] on span "2025 Accounting Educators Conference Email 4" at bounding box center [212, 73] width 173 height 8
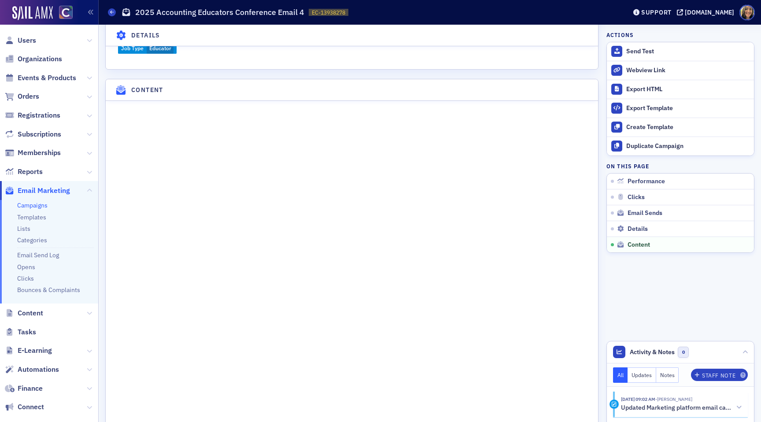
scroll to position [1098, 0]
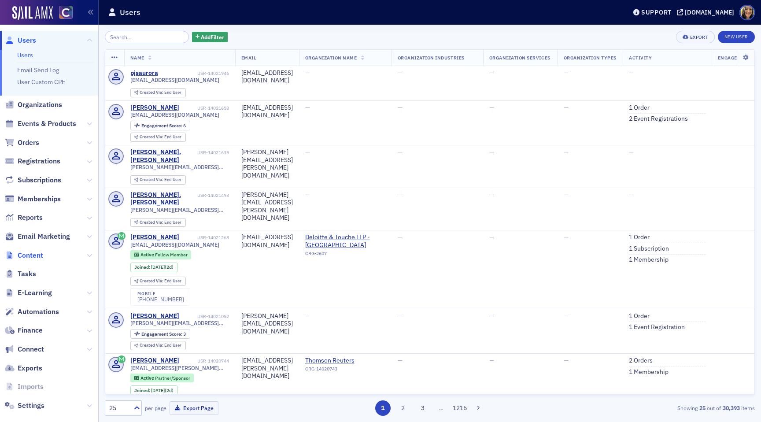
click at [27, 258] on span "Content" at bounding box center [31, 256] width 26 height 10
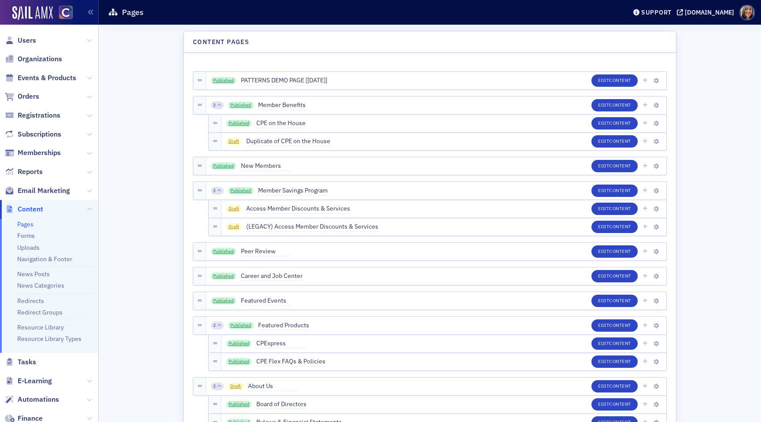
click at [26, 237] on link "Forms" at bounding box center [26, 236] width 18 height 8
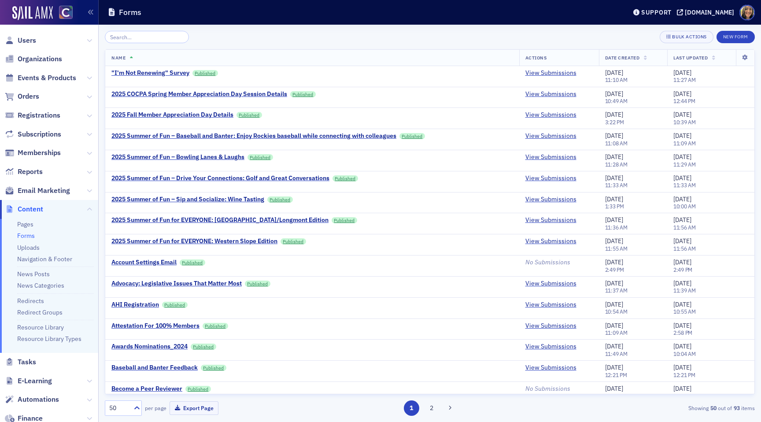
click at [137, 38] on input "search" at bounding box center [147, 37] width 84 height 12
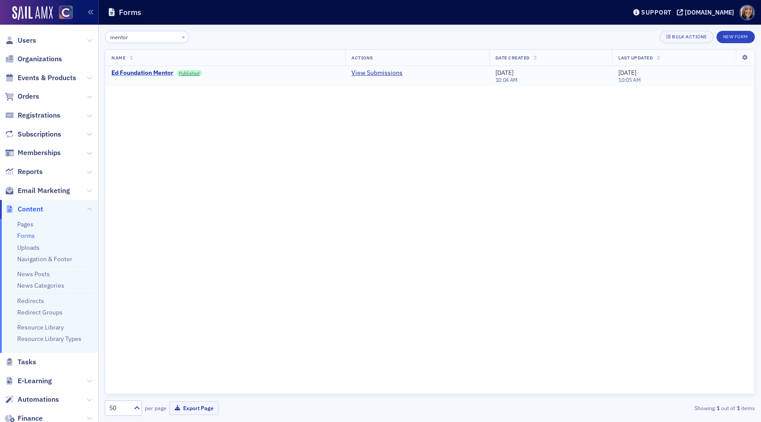
type input "mentor"
click at [129, 74] on div "Ed Foundation Mentor" at bounding box center [142, 73] width 62 height 8
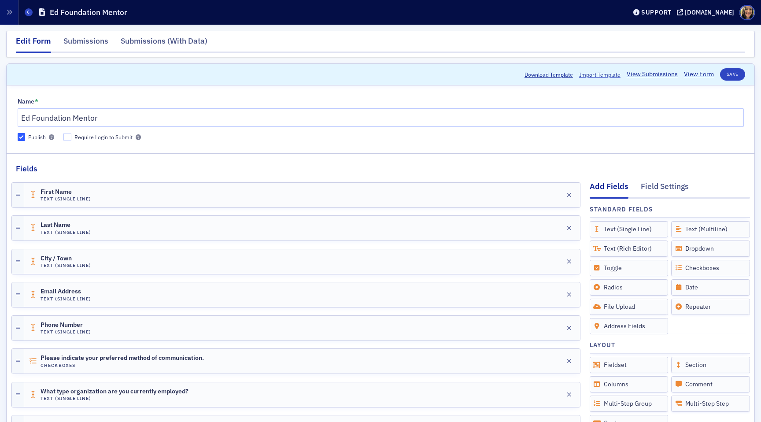
click at [699, 73] on link "View Form" at bounding box center [699, 74] width 30 height 9
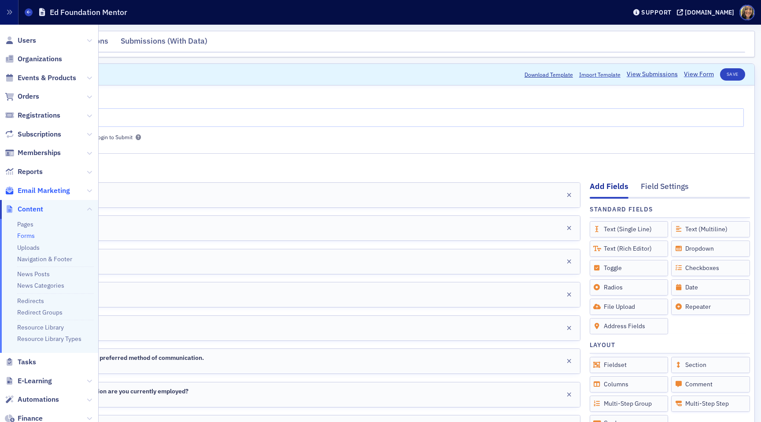
click at [27, 188] on span "Email Marketing" at bounding box center [44, 191] width 52 height 10
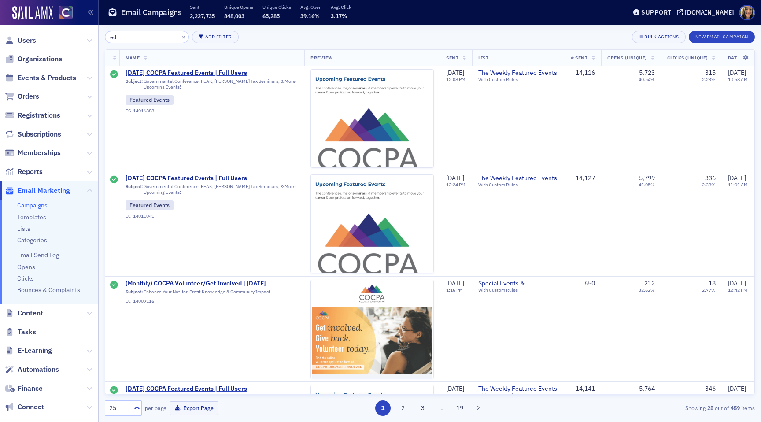
type input "e"
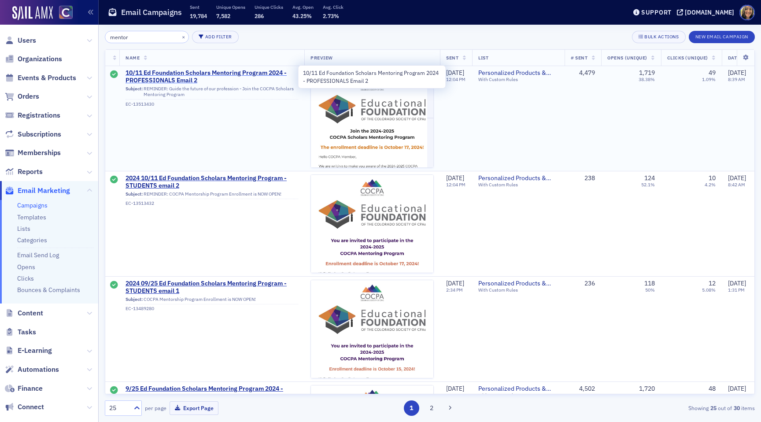
type input "mentor"
click at [197, 76] on span "10/11 Ed Foundation Scholars Mentoring Program 2024 - PROFESSIONALS Email 2" at bounding box center [212, 76] width 173 height 15
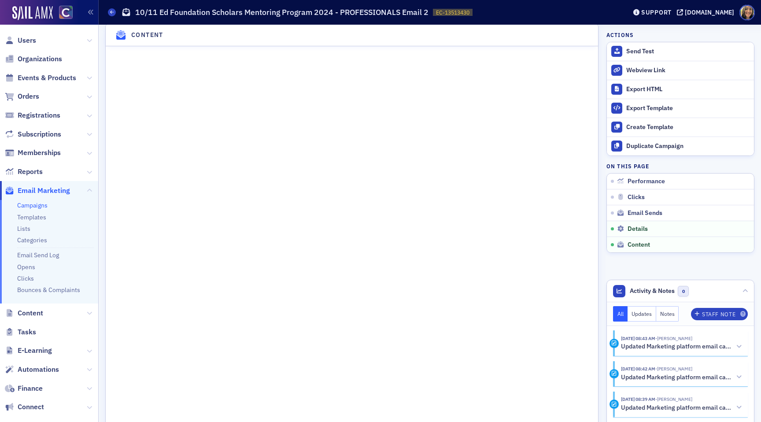
scroll to position [1184, 0]
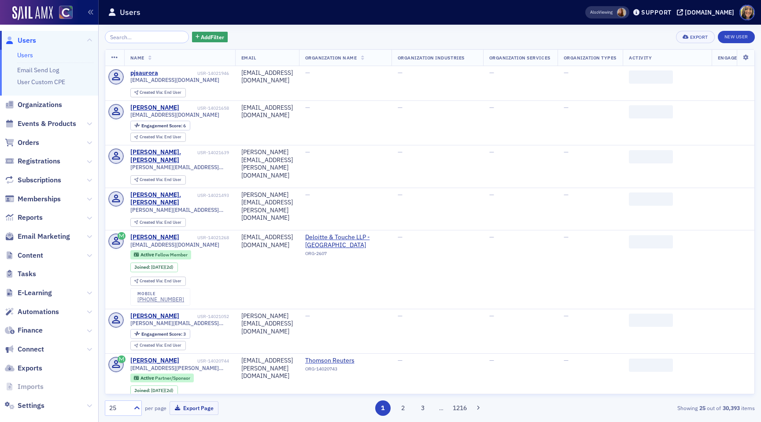
click at [48, 244] on span "Email Marketing" at bounding box center [49, 236] width 98 height 19
click at [48, 236] on span "Email Marketing" at bounding box center [44, 237] width 52 height 10
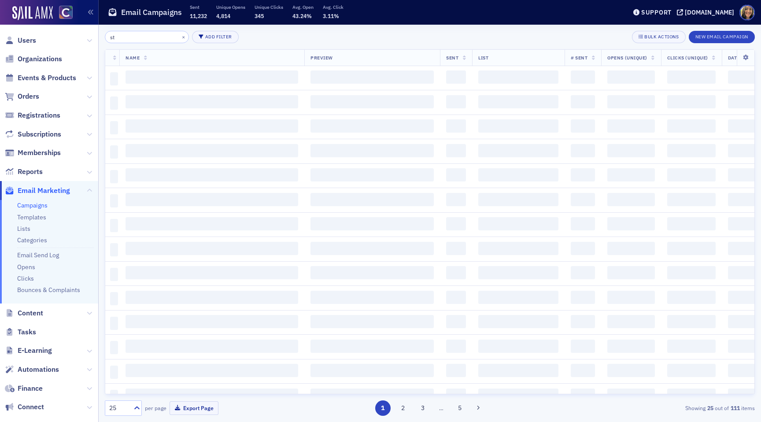
type input "s"
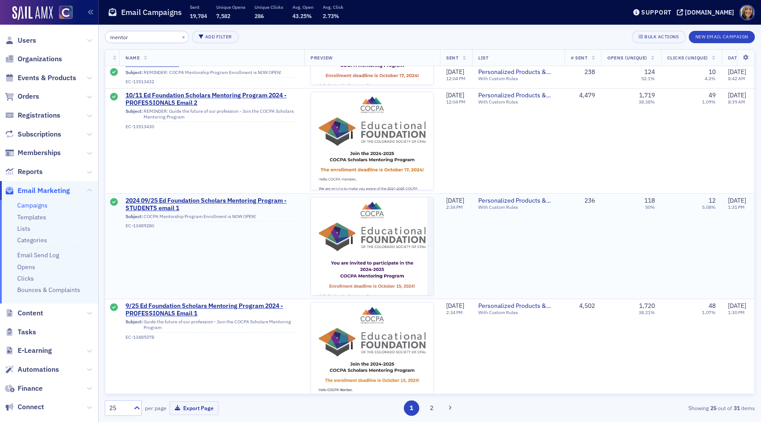
scroll to position [114, 0]
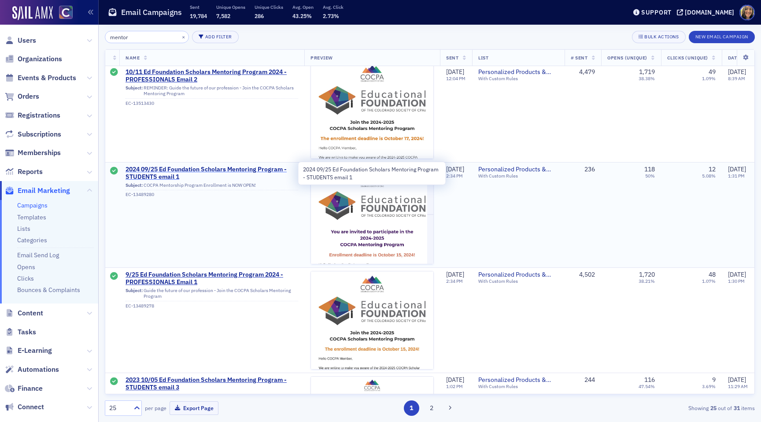
type input "mentor"
click at [168, 174] on span "2024 09/25 Ed Foundation Scholars Mentoring Program - STUDENTS email 1" at bounding box center [212, 173] width 173 height 15
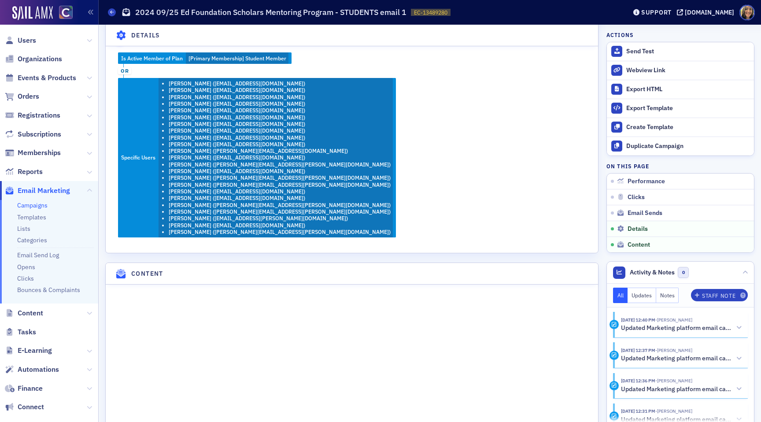
scroll to position [677, 0]
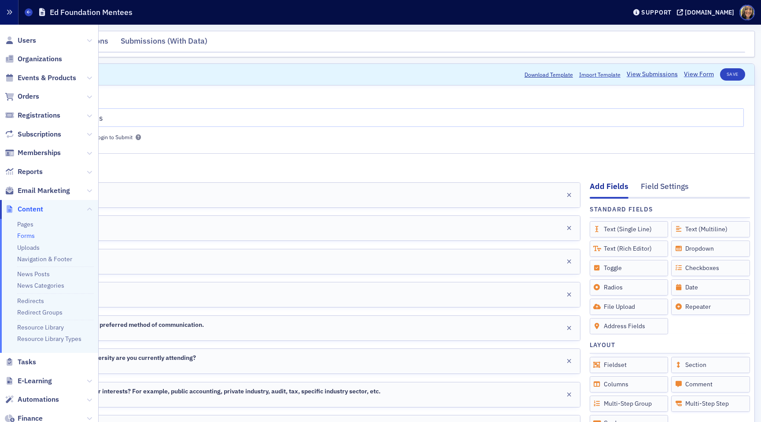
click at [11, 14] on icon "button" at bounding box center [9, 12] width 6 height 6
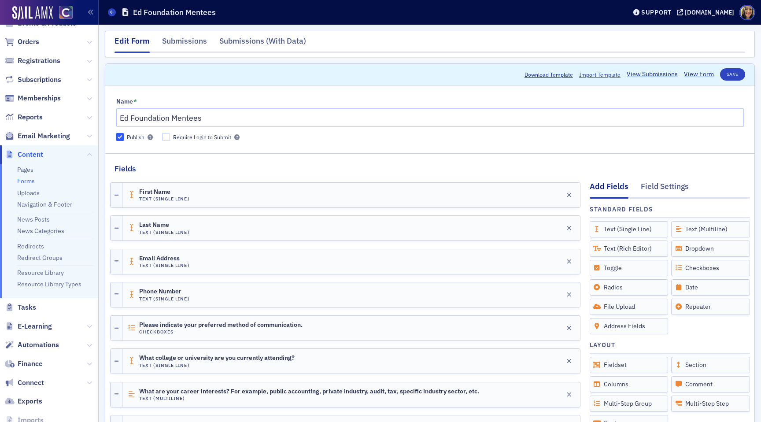
scroll to position [56, 0]
click at [24, 164] on link "Pages" at bounding box center [25, 168] width 16 height 8
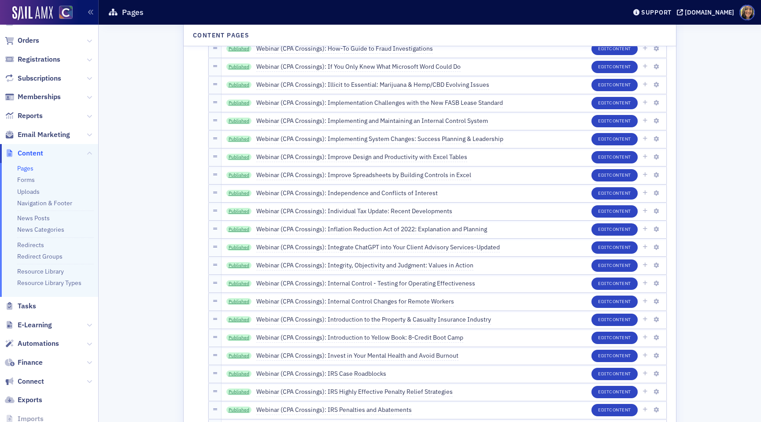
scroll to position [961, 0]
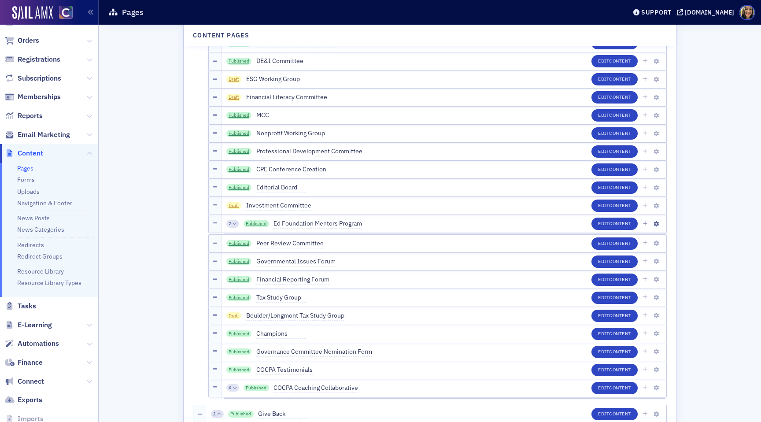
click at [235, 224] on icon at bounding box center [235, 224] width 4 height 4
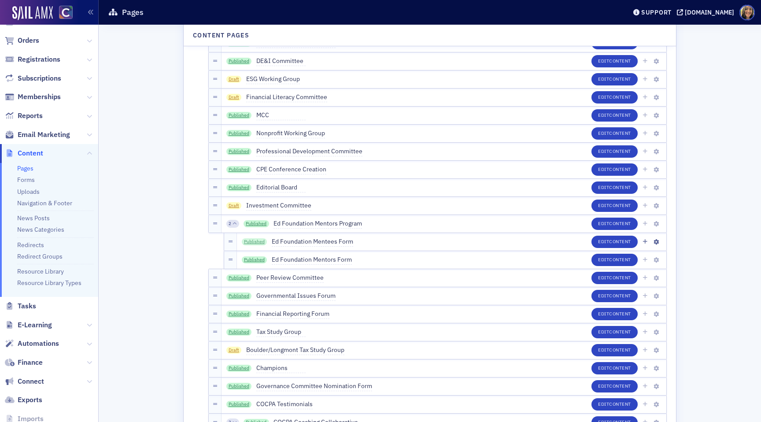
click at [259, 240] on link "Published" at bounding box center [255, 241] width 26 height 7
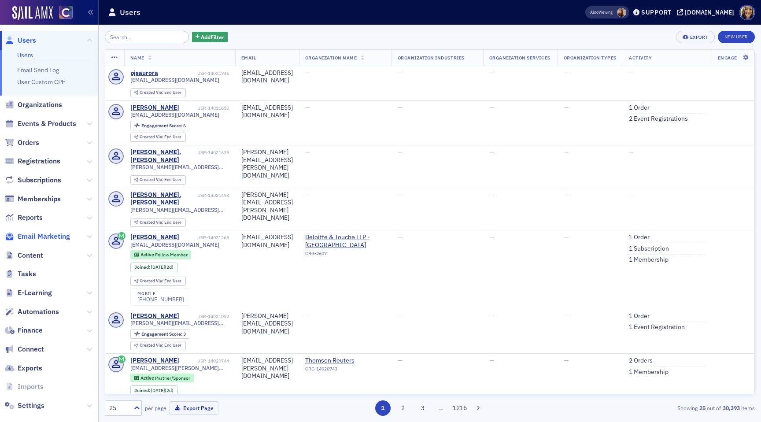
click at [50, 236] on span "Email Marketing" at bounding box center [44, 237] width 52 height 10
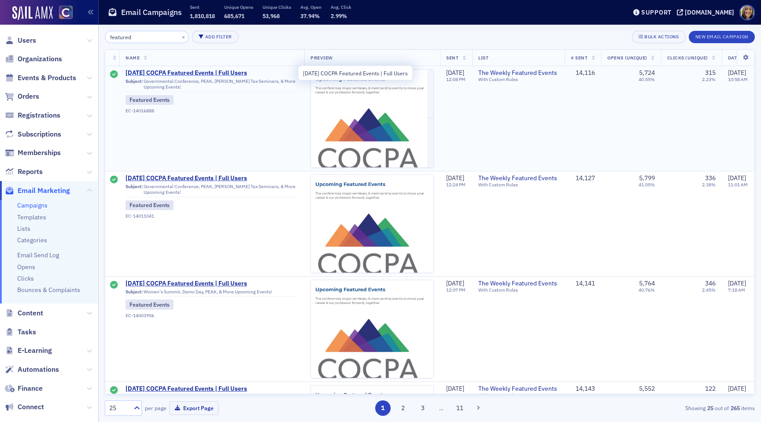
type input "featured"
click at [157, 73] on span "[DATE] COCPA Featured Events | Full Users" at bounding box center [212, 73] width 173 height 8
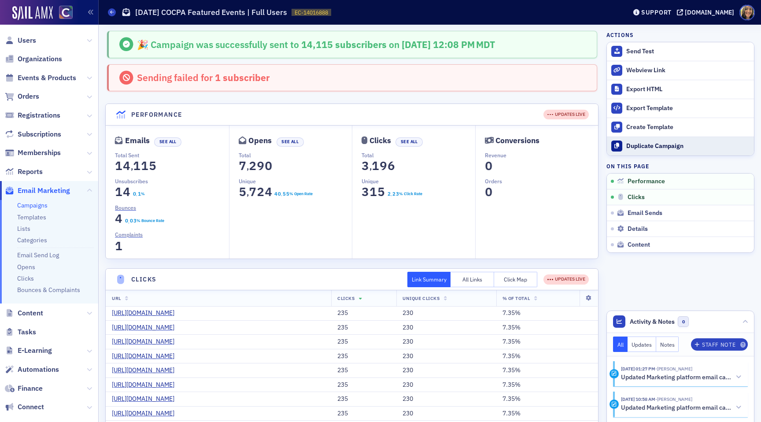
click at [655, 144] on div "Duplicate Campaign" at bounding box center [687, 146] width 123 height 8
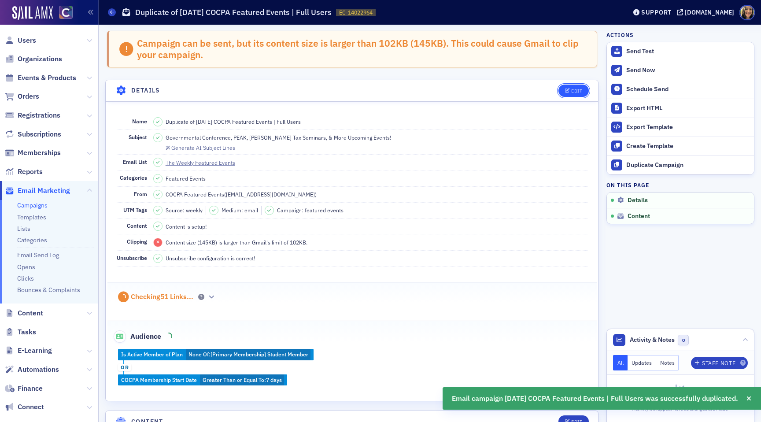
click at [566, 90] on icon "button" at bounding box center [567, 91] width 5 height 5
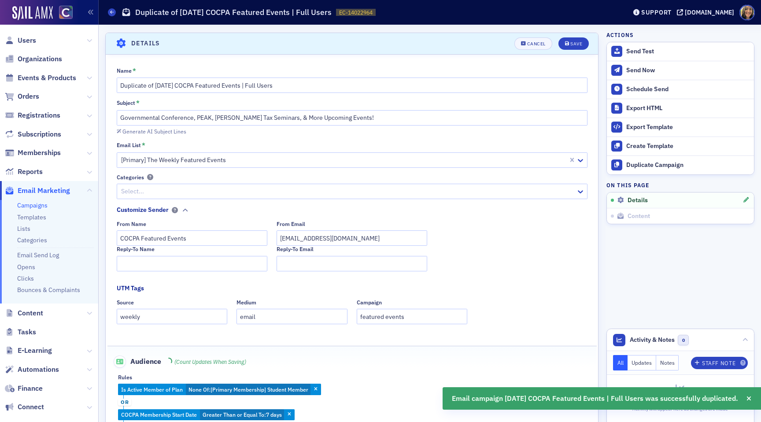
scroll to position [50, 0]
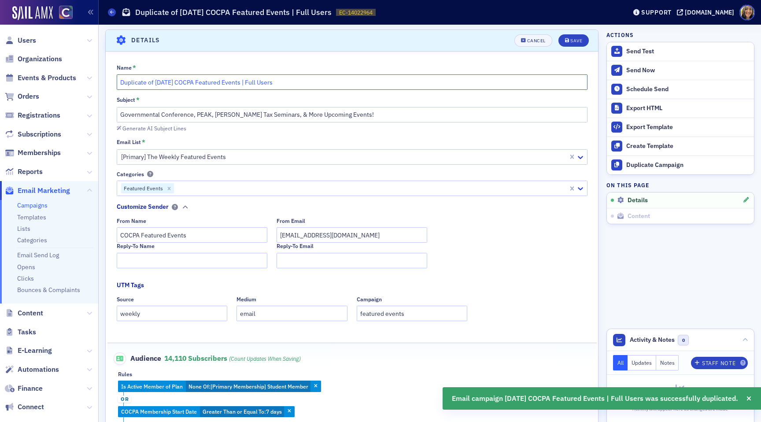
click at [163, 81] on input "Duplicate of [DATE] COCPA Featured Events | Full Users" at bounding box center [352, 81] width 471 height 15
drag, startPoint x: 156, startPoint y: 82, endPoint x: 67, endPoint y: 89, distance: 89.7
click at [67, 89] on div "Users Organizations Events & Products Orders Registrations Subscriptions Member…" at bounding box center [380, 211] width 761 height 422
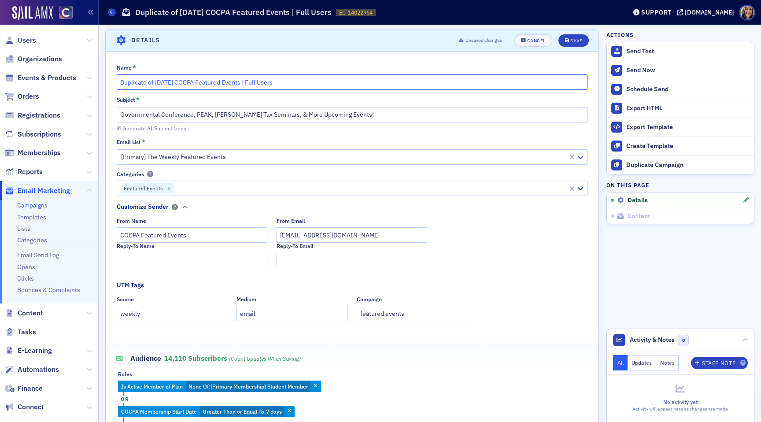
click at [158, 84] on input "Duplicate of [DATE] COCPA Featured Events | Full Users" at bounding box center [352, 81] width 471 height 15
drag, startPoint x: 155, startPoint y: 84, endPoint x: 112, endPoint y: 84, distance: 42.3
click at [112, 84] on div "Name * Duplicate of [DATE] COCPA Featured Events | Full Users Subject * Governm…" at bounding box center [352, 248] width 492 height 369
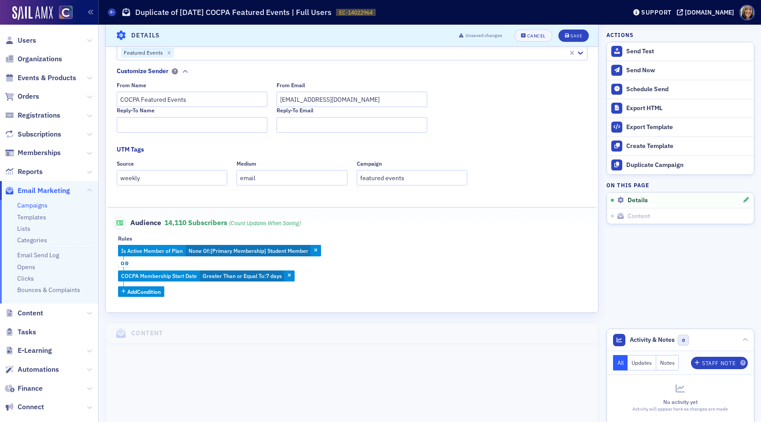
scroll to position [192, 0]
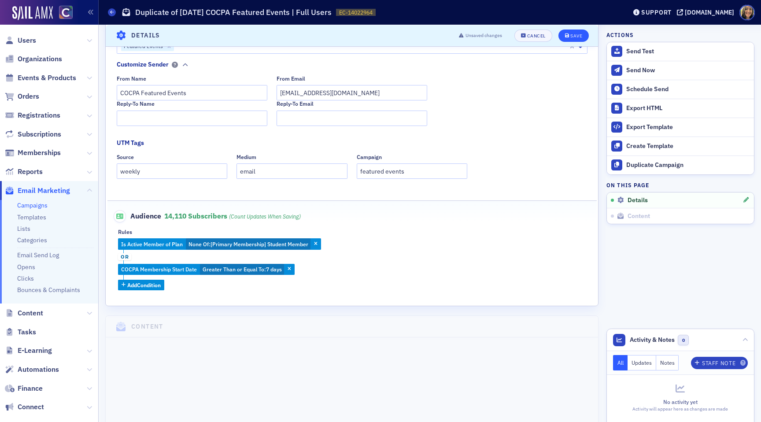
type input "[DATE] COCPA Featured Events | Full Users"
click at [568, 34] on icon "submit" at bounding box center [567, 35] width 4 height 5
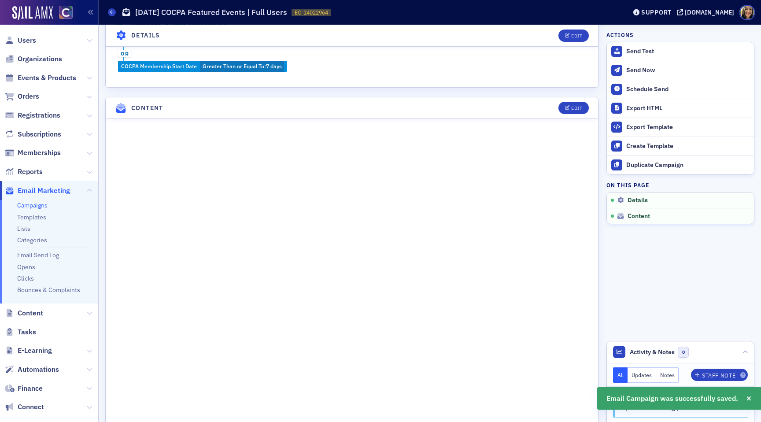
scroll to position [333, 0]
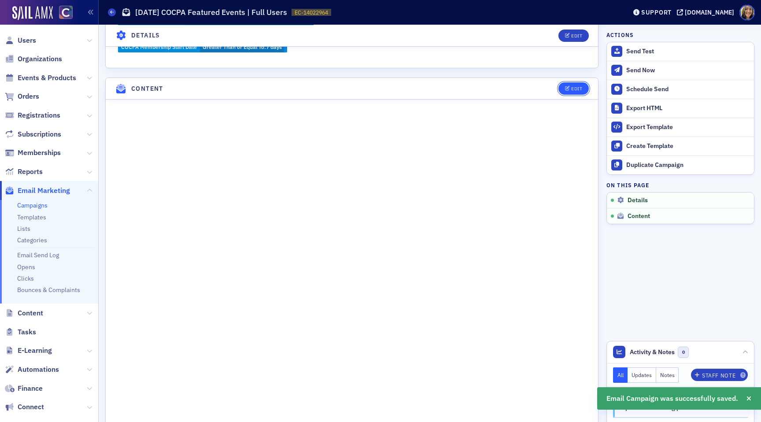
click at [570, 85] on button "Edit" at bounding box center [573, 88] width 30 height 12
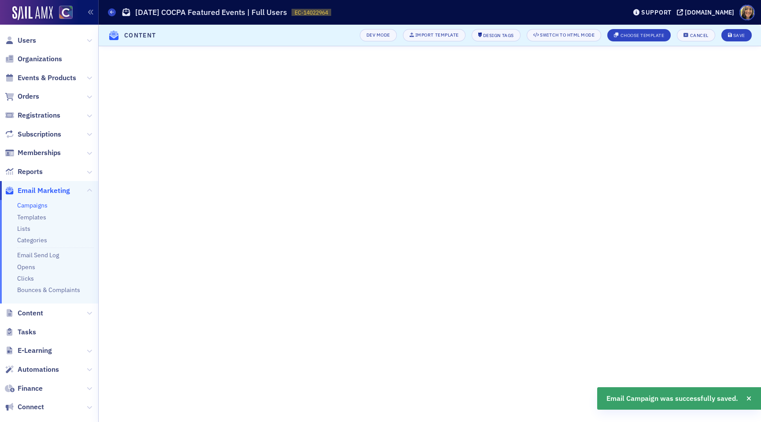
scroll to position [0, 0]
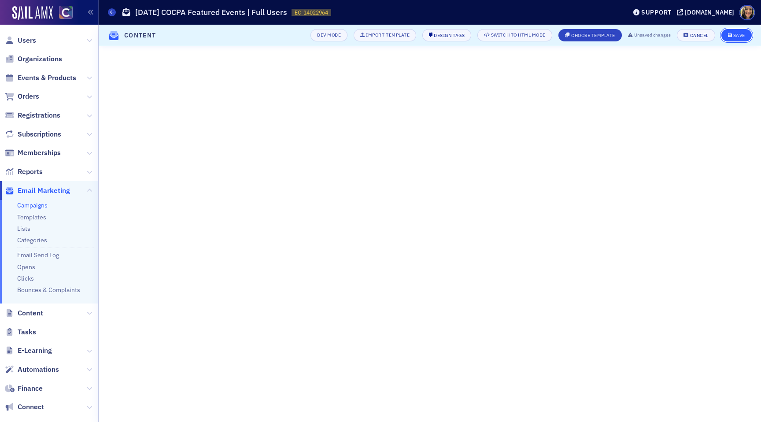
click at [747, 36] on button "Save" at bounding box center [736, 35] width 30 height 12
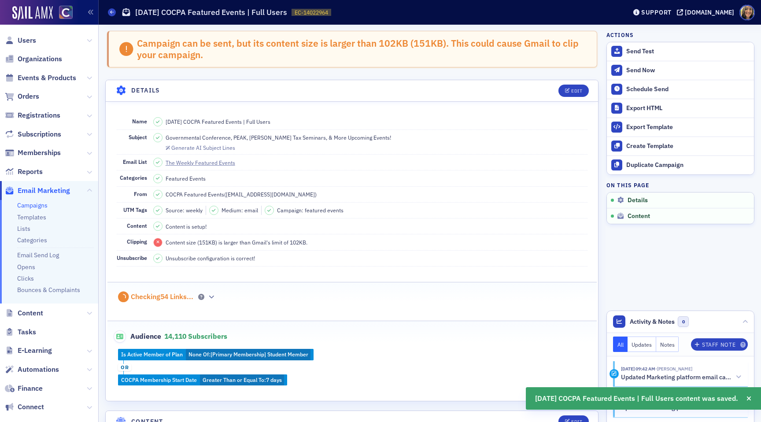
scroll to position [13, 0]
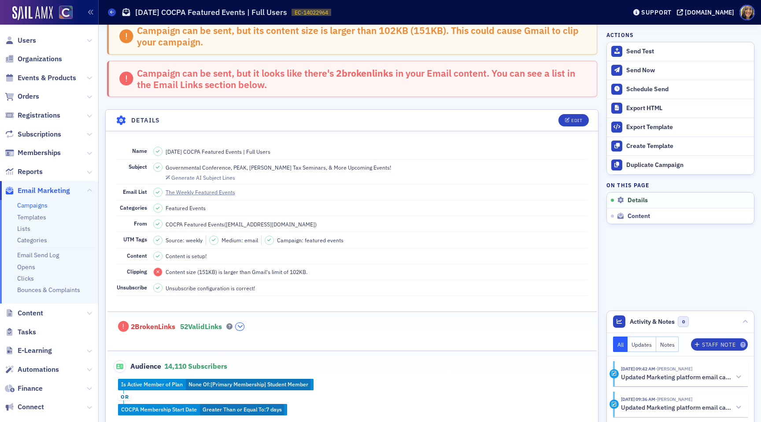
click at [243, 325] on icon "button" at bounding box center [239, 326] width 5 height 5
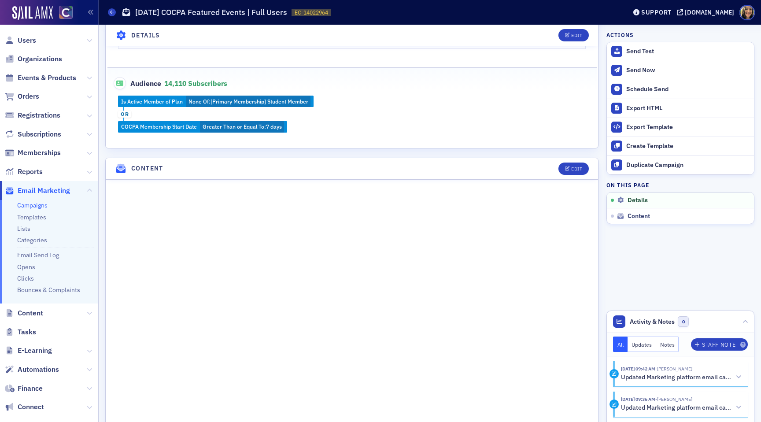
scroll to position [1257, 0]
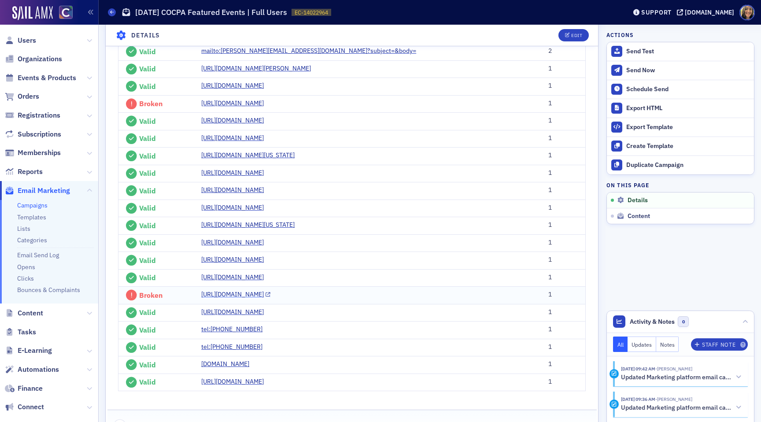
scroll to position [920, 0]
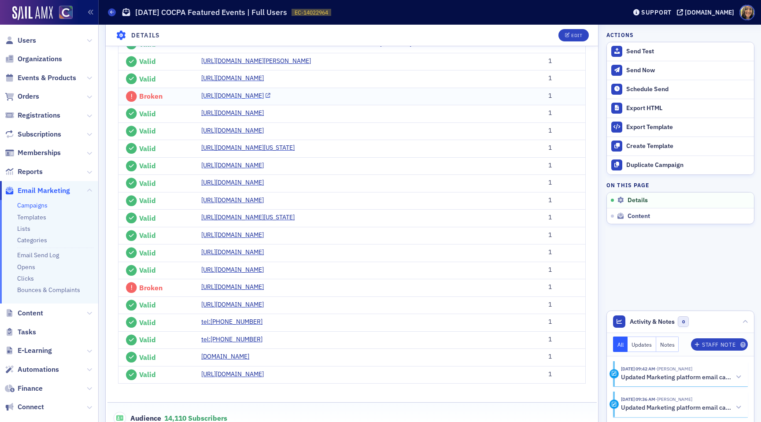
click at [270, 100] on link "[URL][DOMAIN_NAME]" at bounding box center [235, 95] width 69 height 9
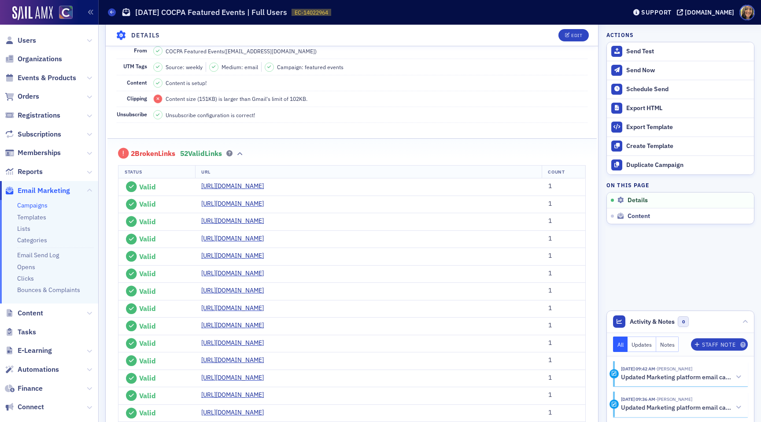
scroll to position [0, 0]
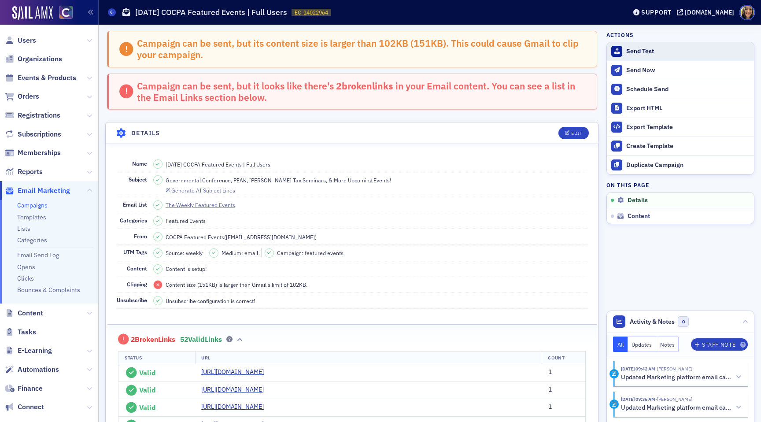
click at [639, 49] on div "Send Test" at bounding box center [687, 52] width 123 height 8
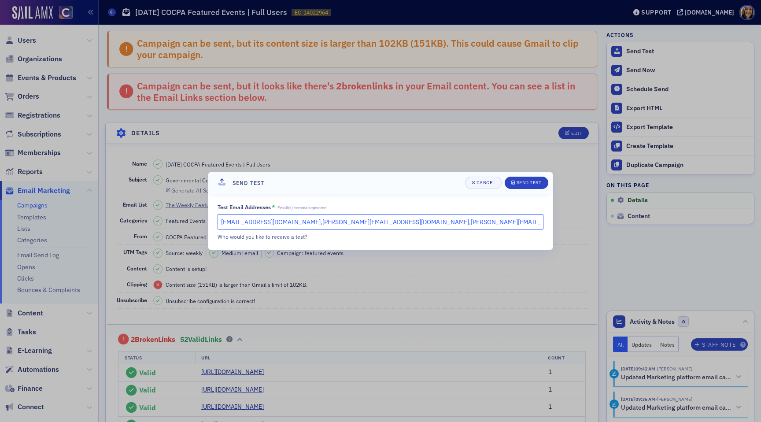
drag, startPoint x: 422, startPoint y: 222, endPoint x: 302, endPoint y: 220, distance: 120.7
click at [302, 220] on input "[EMAIL_ADDRESS][DOMAIN_NAME],[PERSON_NAME][EMAIL_ADDRESS][DOMAIN_NAME],[PERSON_…" at bounding box center [381, 221] width 326 height 15
type input "[EMAIL_ADDRESS][DOMAIN_NAME]"
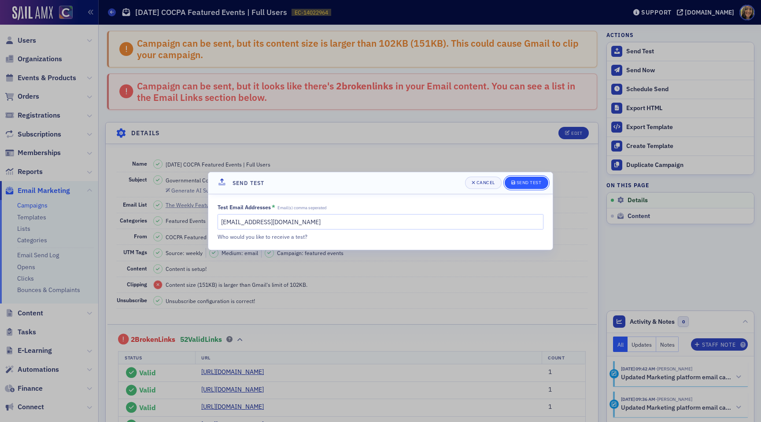
click at [521, 184] on div "Send Test" at bounding box center [529, 182] width 25 height 5
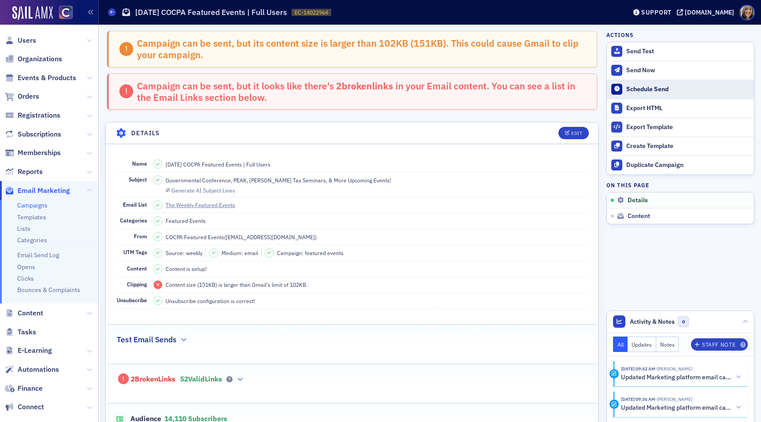
click at [645, 85] on div "Schedule Send" at bounding box center [687, 89] width 123 height 8
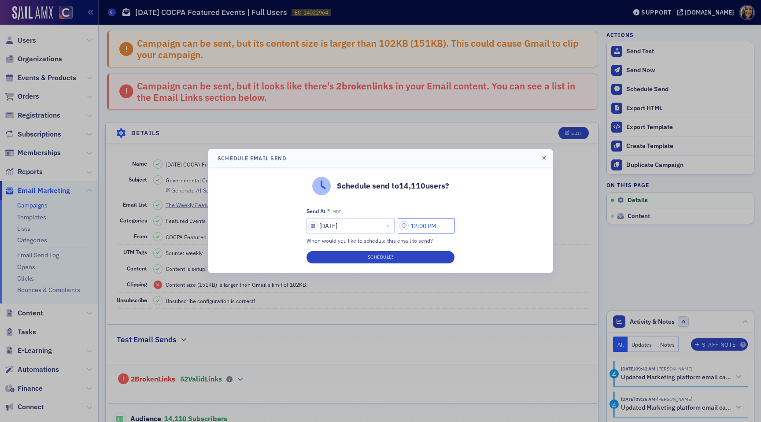
drag, startPoint x: 421, startPoint y: 225, endPoint x: 409, endPoint y: 225, distance: 11.9
click at [409, 225] on input "12:00 PM" at bounding box center [426, 225] width 57 height 15
drag, startPoint x: 424, startPoint y: 225, endPoint x: 404, endPoint y: 225, distance: 19.4
click at [404, 225] on input "12:00 PM" at bounding box center [426, 225] width 57 height 15
click at [416, 226] on input "9:00 PM" at bounding box center [426, 225] width 57 height 15
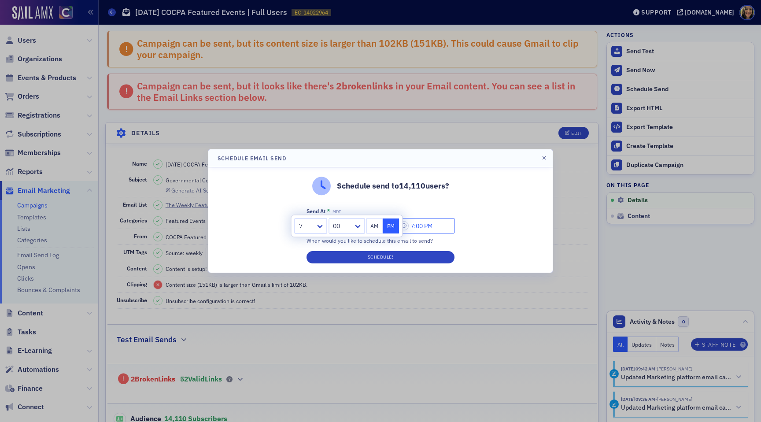
drag, startPoint x: 418, startPoint y: 226, endPoint x: 410, endPoint y: 226, distance: 7.9
click at [410, 226] on input "7:00 PM" at bounding box center [426, 225] width 57 height 15
click at [419, 225] on input "7:00 PM" at bounding box center [426, 225] width 57 height 15
click at [371, 229] on button "AM" at bounding box center [374, 225] width 17 height 15
type input "10:00 AM"
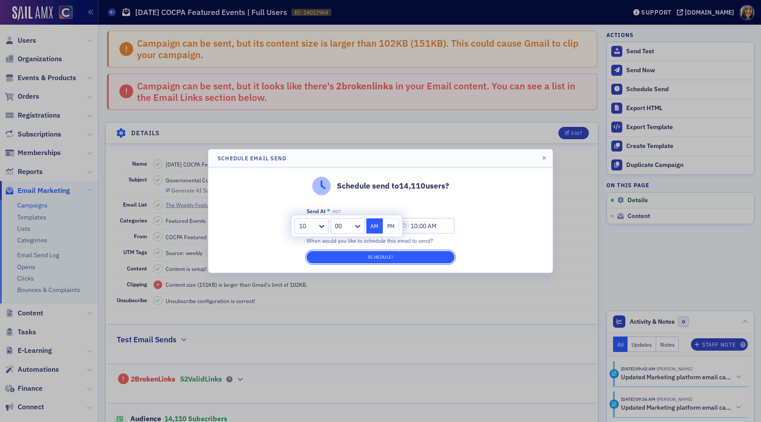
click at [379, 257] on button "Schedule!" at bounding box center [381, 257] width 148 height 12
